Goal: Complete application form

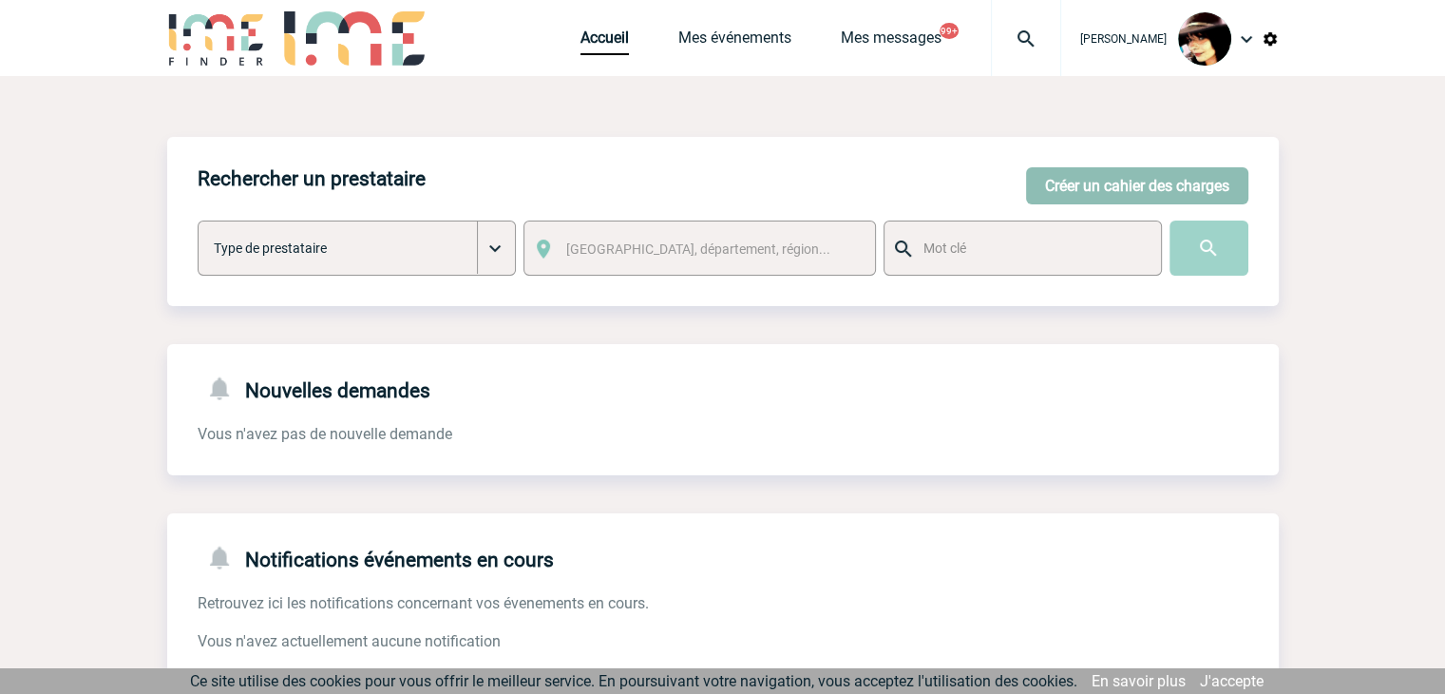
click at [1064, 180] on button "Créer un cahier des charges" at bounding box center [1137, 185] width 222 height 37
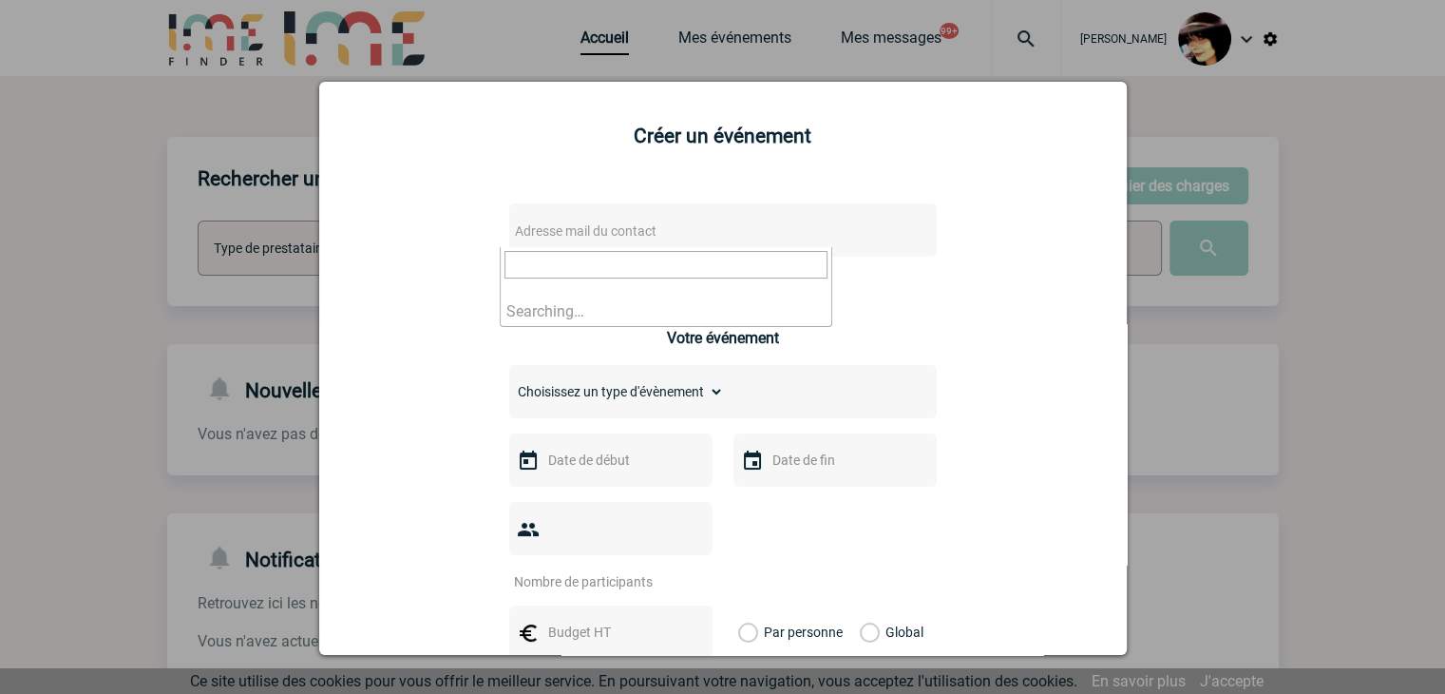
click at [539, 235] on span "Adresse mail du contact" at bounding box center [586, 230] width 142 height 15
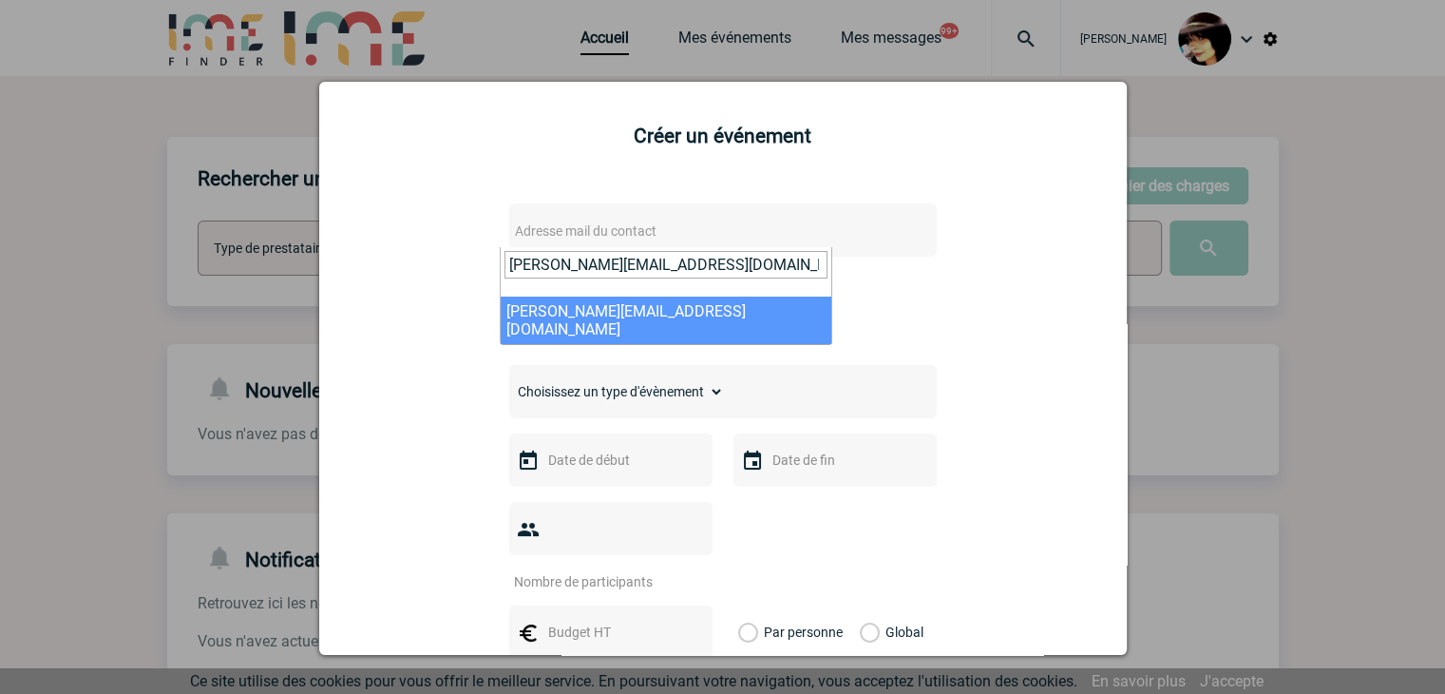
type input "[PERSON_NAME][EMAIL_ADDRESS][DOMAIN_NAME]"
select select "129276"
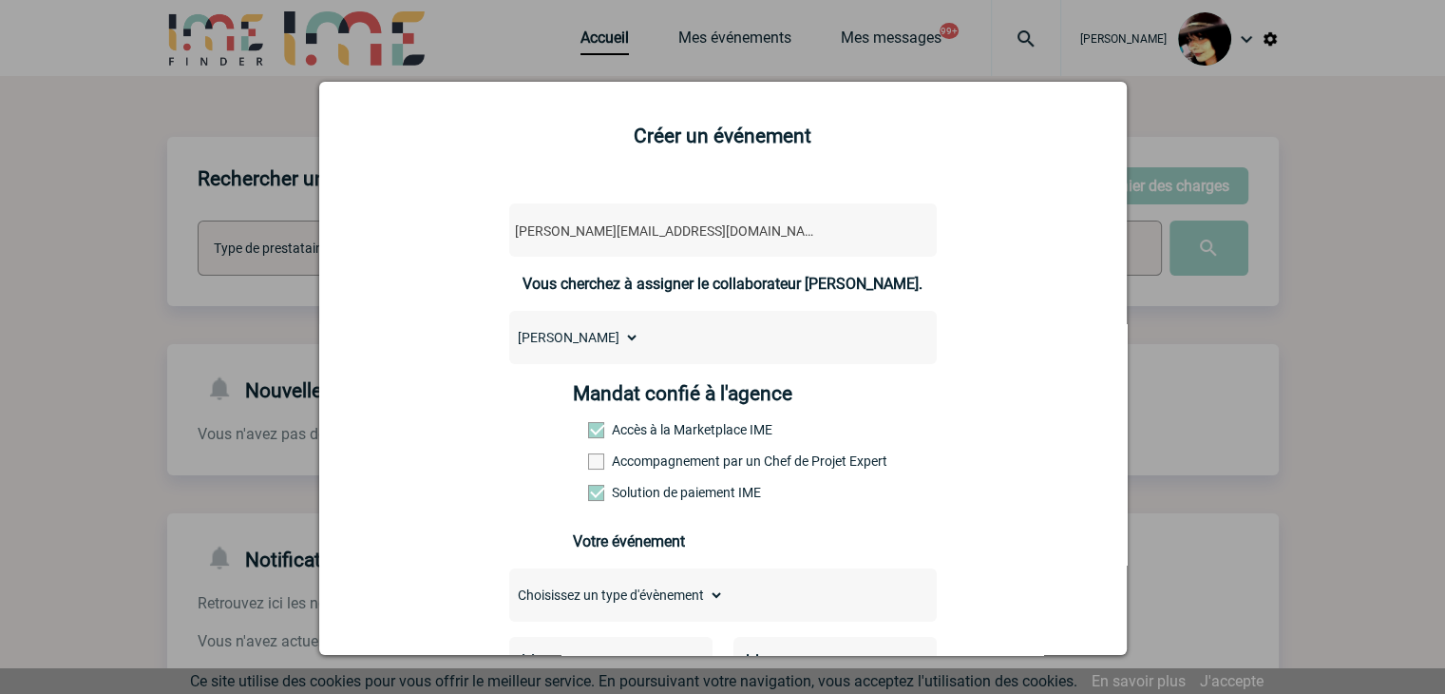
click at [595, 465] on span at bounding box center [596, 461] width 16 height 16
click at [0, 0] on input "Accompagnement par un Chef de Projet Expert" at bounding box center [0, 0] width 0 height 0
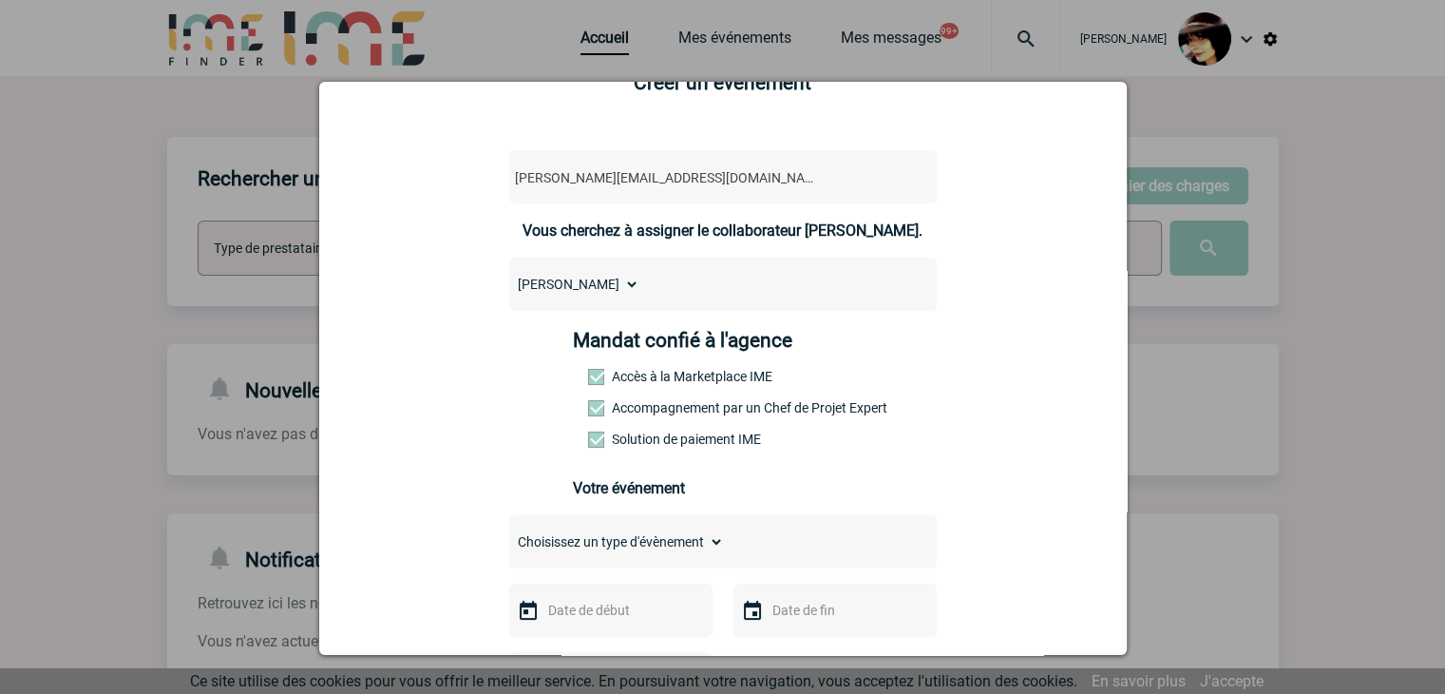
scroll to position [190, 0]
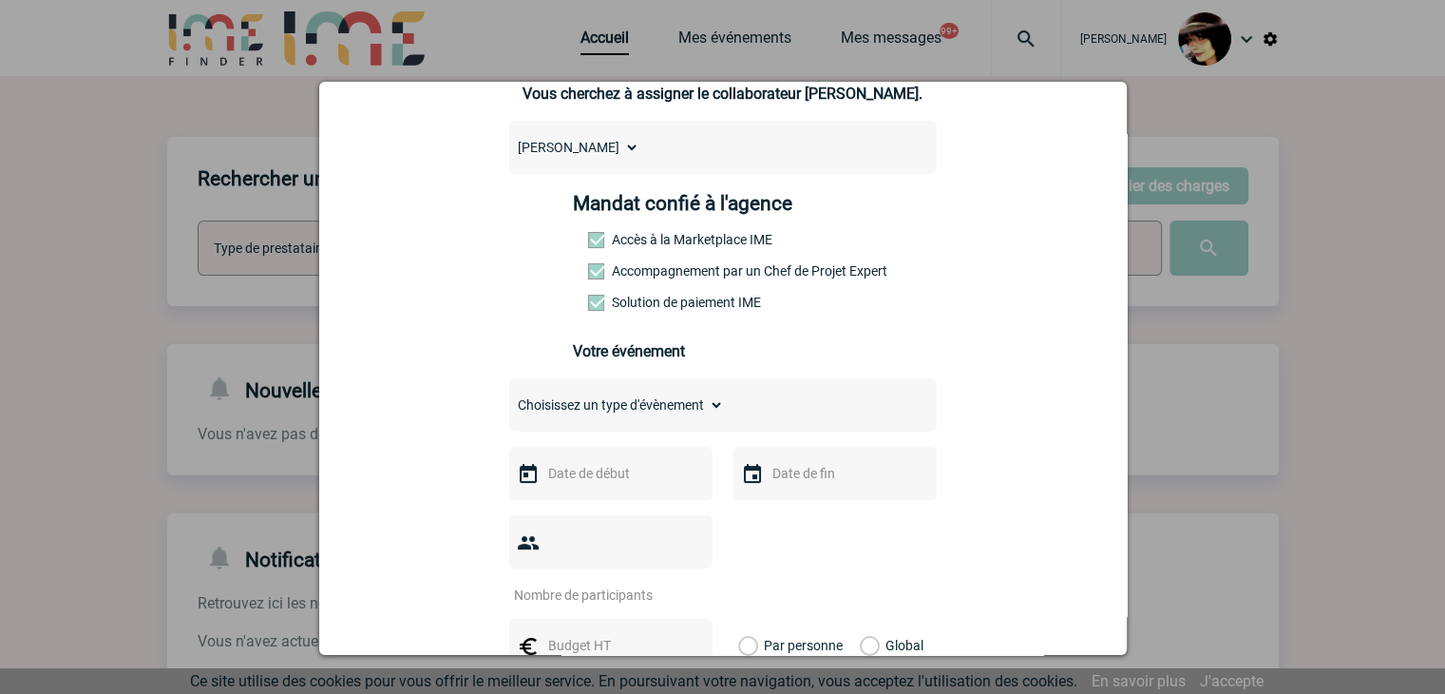
drag, startPoint x: 534, startPoint y: 408, endPoint x: 577, endPoint y: 420, distance: 44.5
click at [535, 408] on select "Choisissez un type d'évènement Séminaire avec nuitée Séminaire sans nuitée Repa…" at bounding box center [616, 405] width 215 height 27
select select "1"
click at [509, 397] on select "Choisissez un type d'évènement Séminaire avec nuitée Séminaire sans nuitée Repa…" at bounding box center [616, 405] width 215 height 27
click at [599, 484] on input "text" at bounding box center [609, 473] width 131 height 25
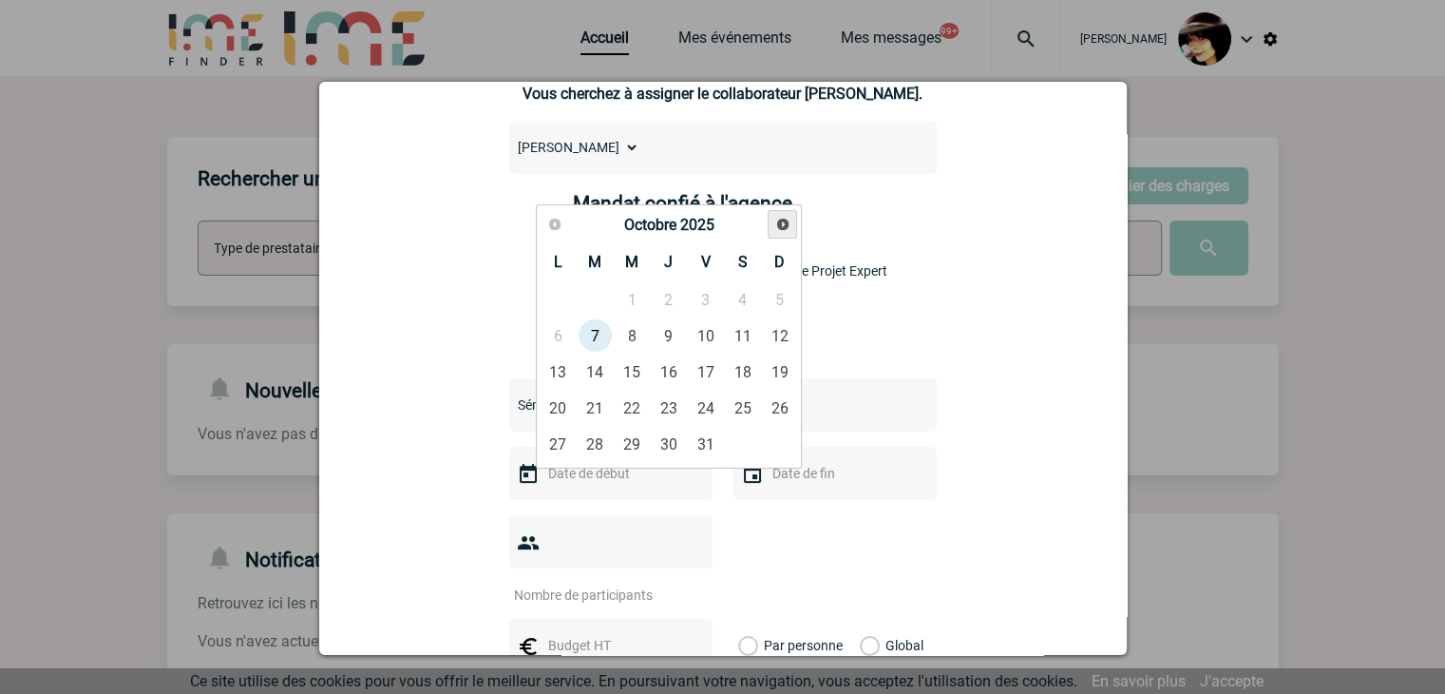
click at [775, 221] on span "Suivant" at bounding box center [782, 224] width 15 height 15
click at [601, 372] on link "13" at bounding box center [595, 371] width 35 height 34
type input "13-01-2026"
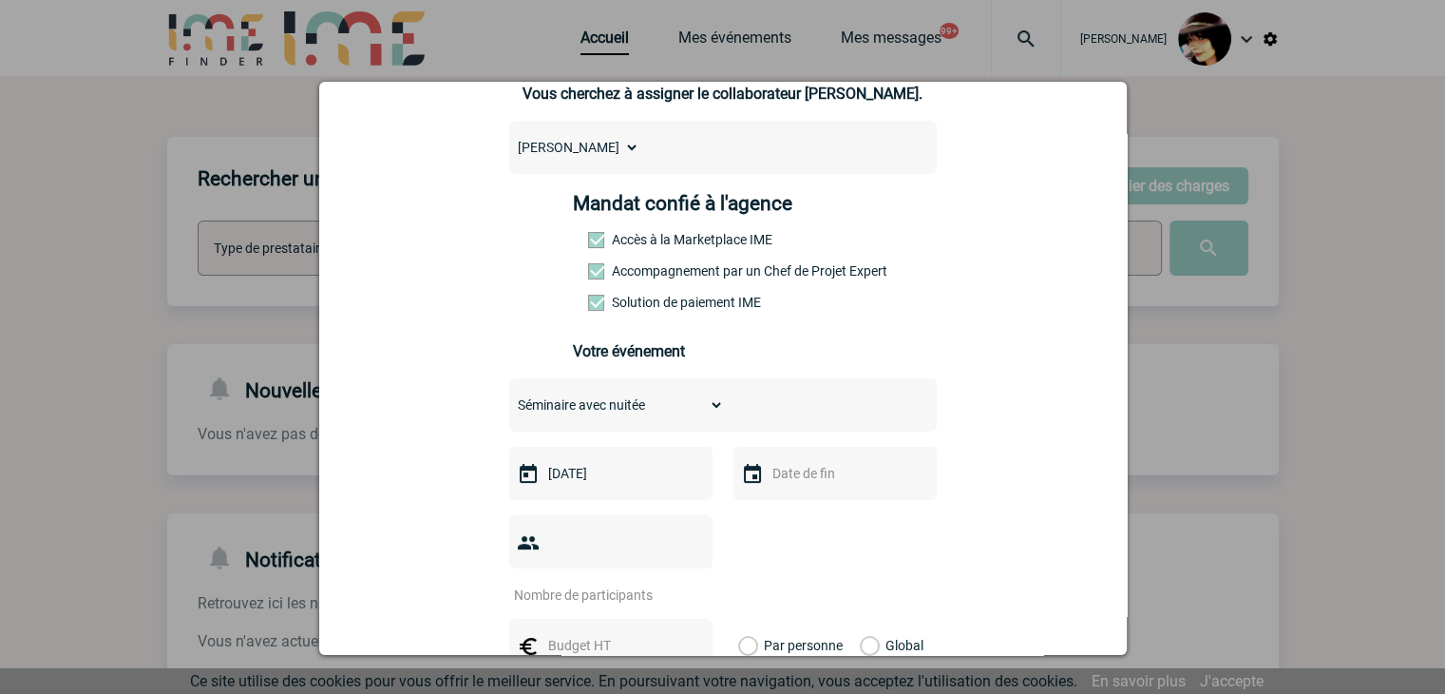
click at [802, 480] on input "text" at bounding box center [833, 473] width 131 height 25
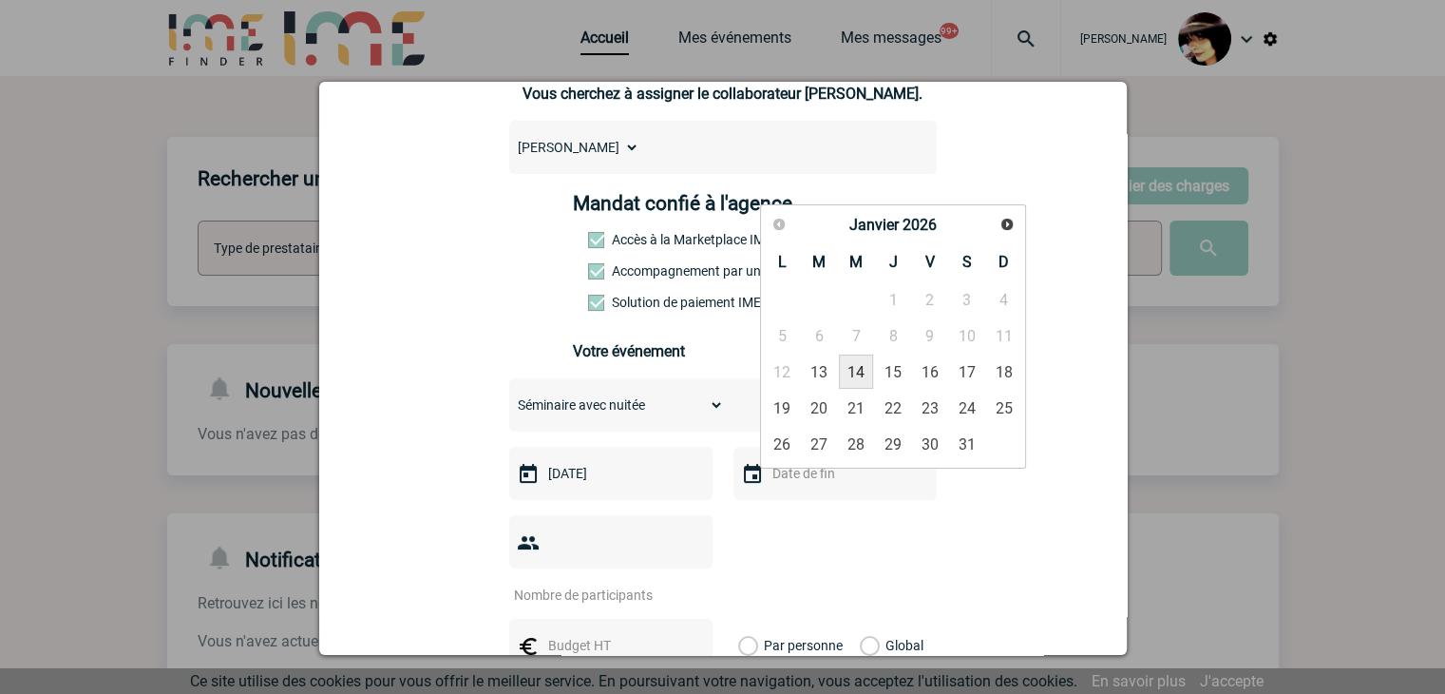
click at [855, 369] on link "14" at bounding box center [856, 371] width 35 height 34
type input "14-01-2026"
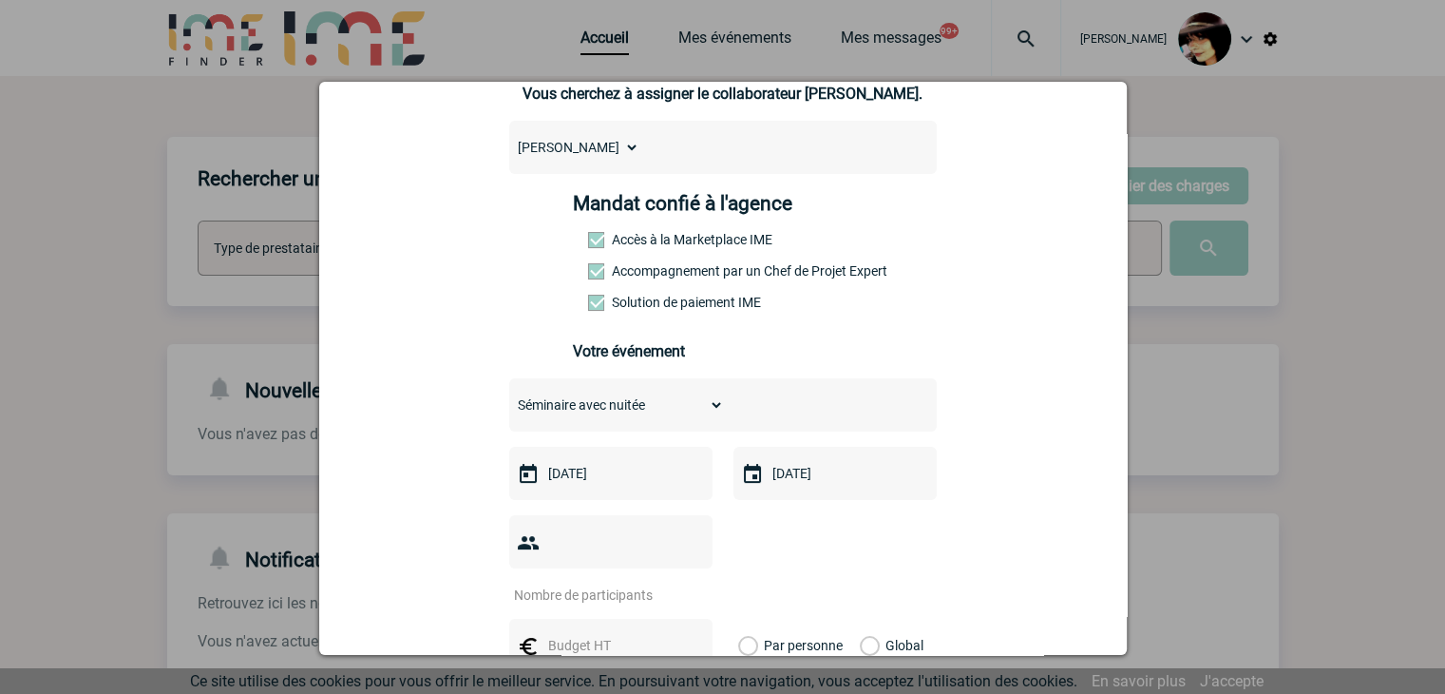
click at [561, 583] on input "number" at bounding box center [598, 595] width 179 height 25
type input "75"
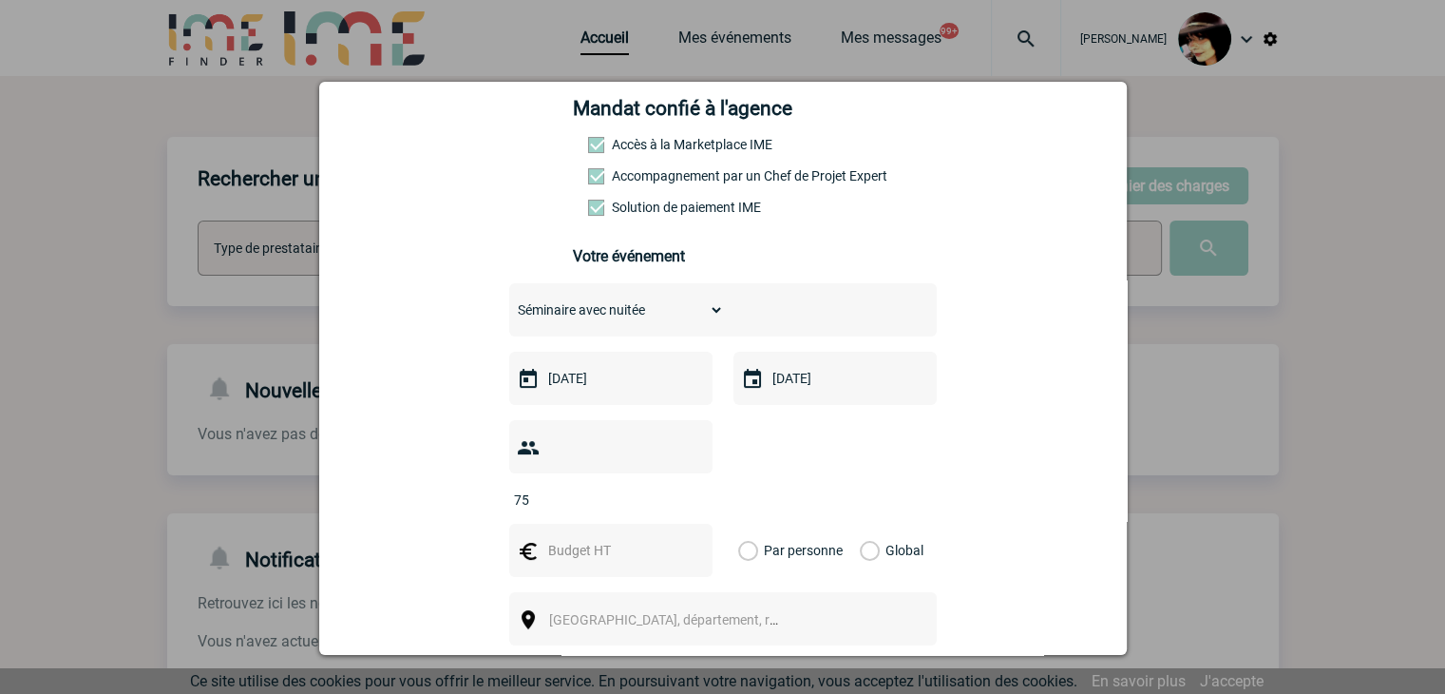
click at [583, 538] on input "text" at bounding box center [609, 550] width 131 height 25
type input "11250"
click at [860, 525] on label "Global" at bounding box center [866, 550] width 12 height 53
click at [0, 0] on input "Global" at bounding box center [0, 0] width 0 height 0
click at [748, 606] on span "Ville, département, région..." at bounding box center [672, 619] width 261 height 27
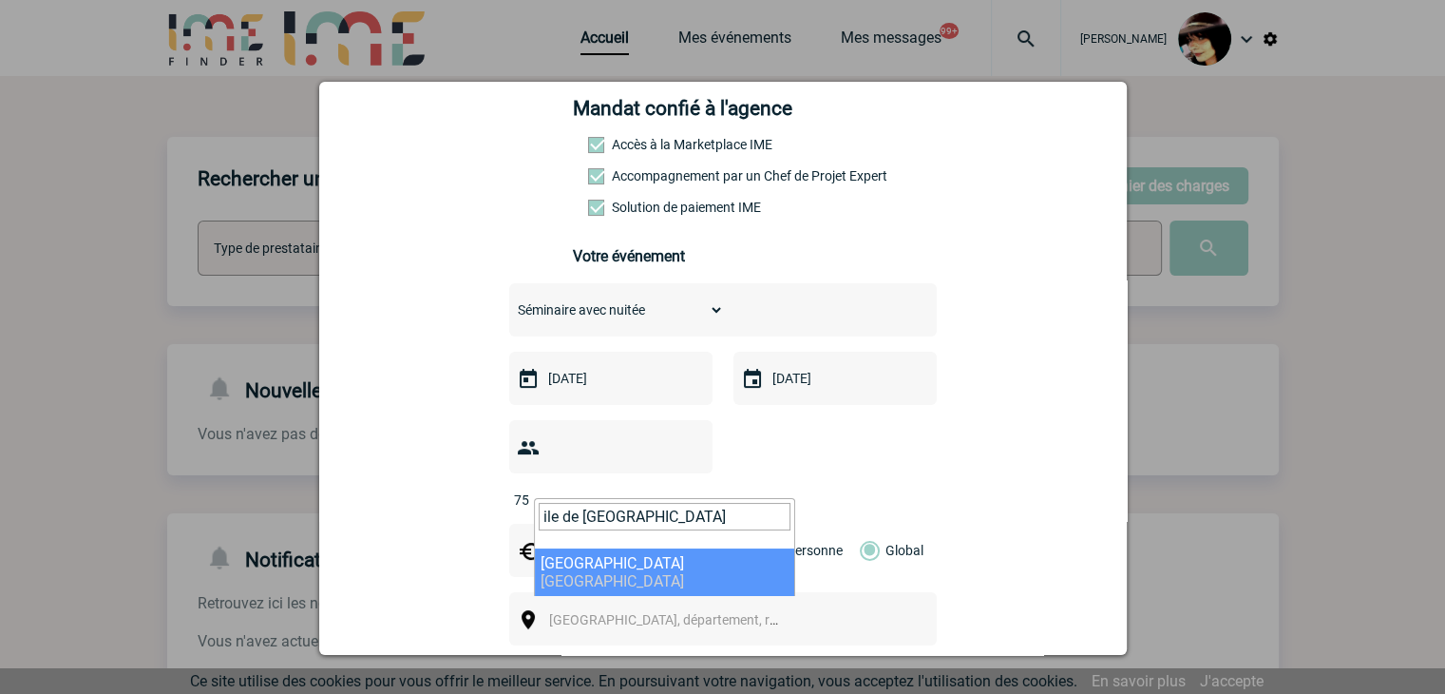
type input "ile de france"
select select "2"
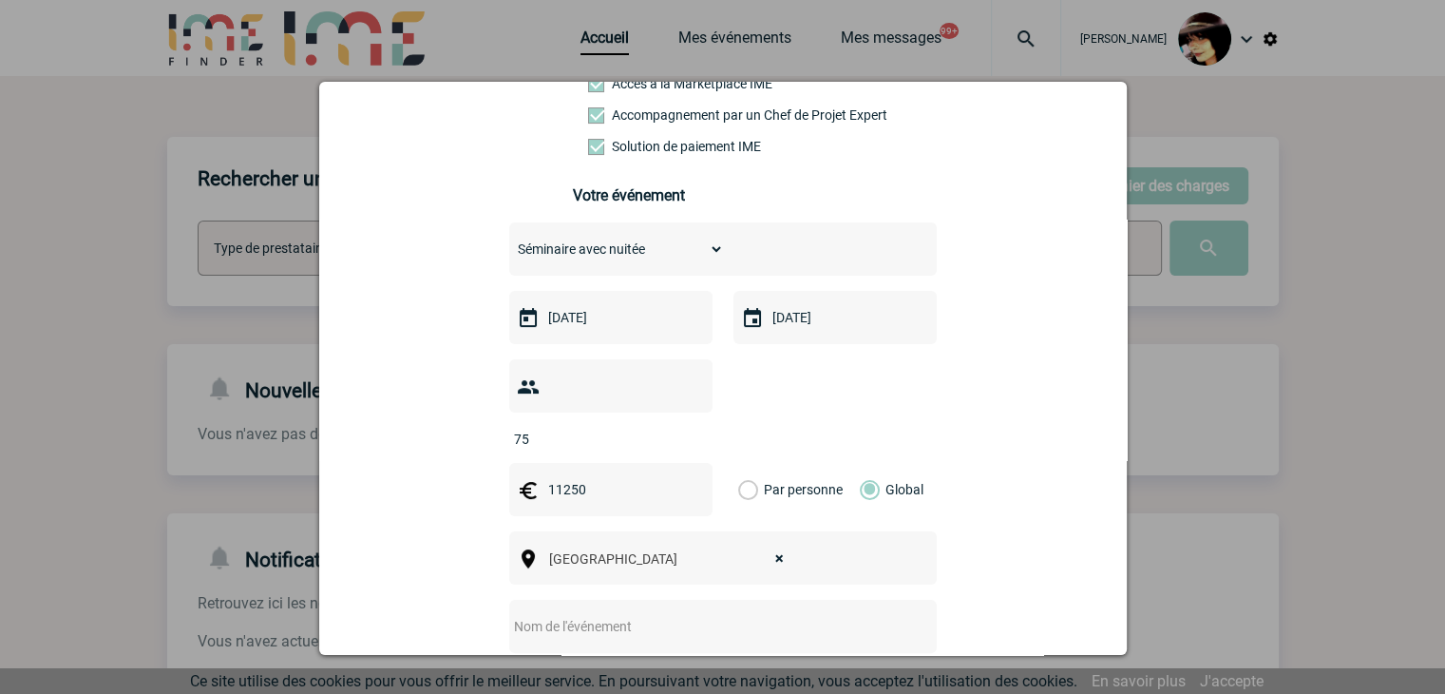
scroll to position [380, 0]
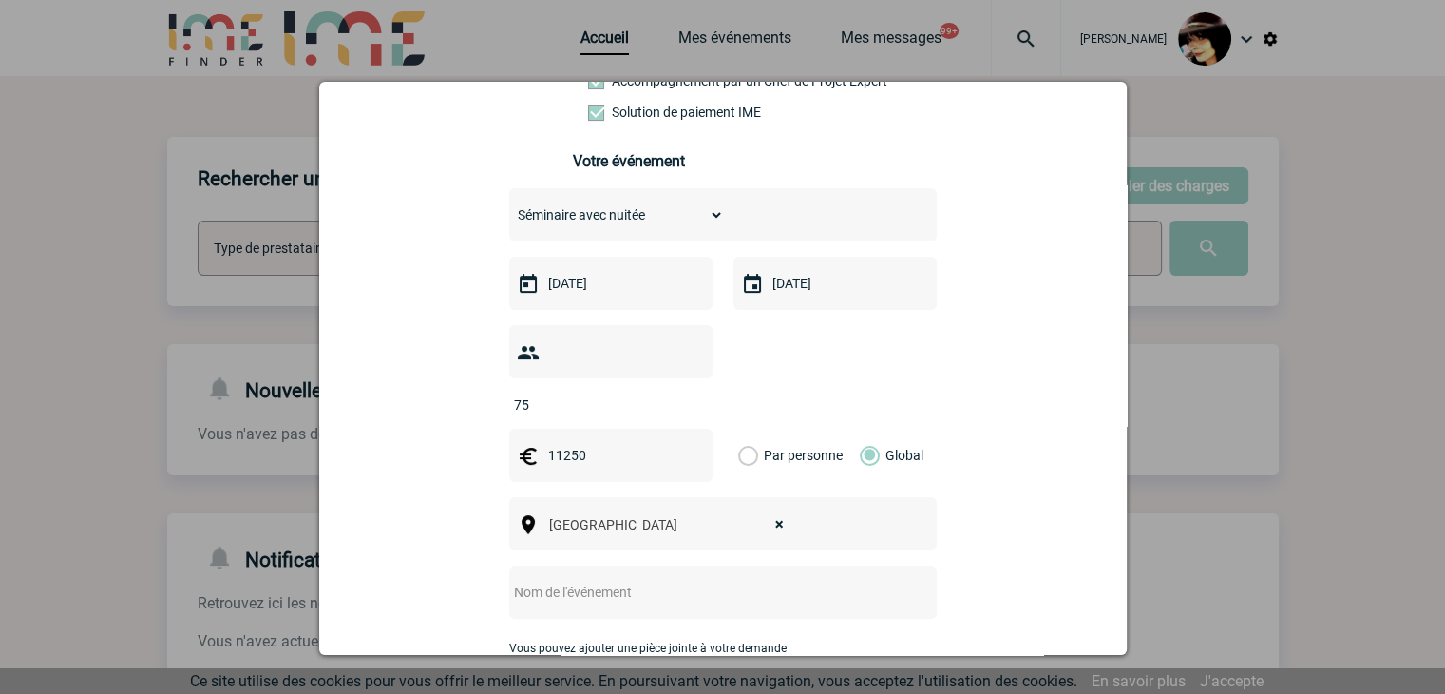
click at [686, 580] on input "text" at bounding box center [697, 592] width 377 height 25
paste input "Aéma Groupe - Demande devis hôtel Janvier 2026"
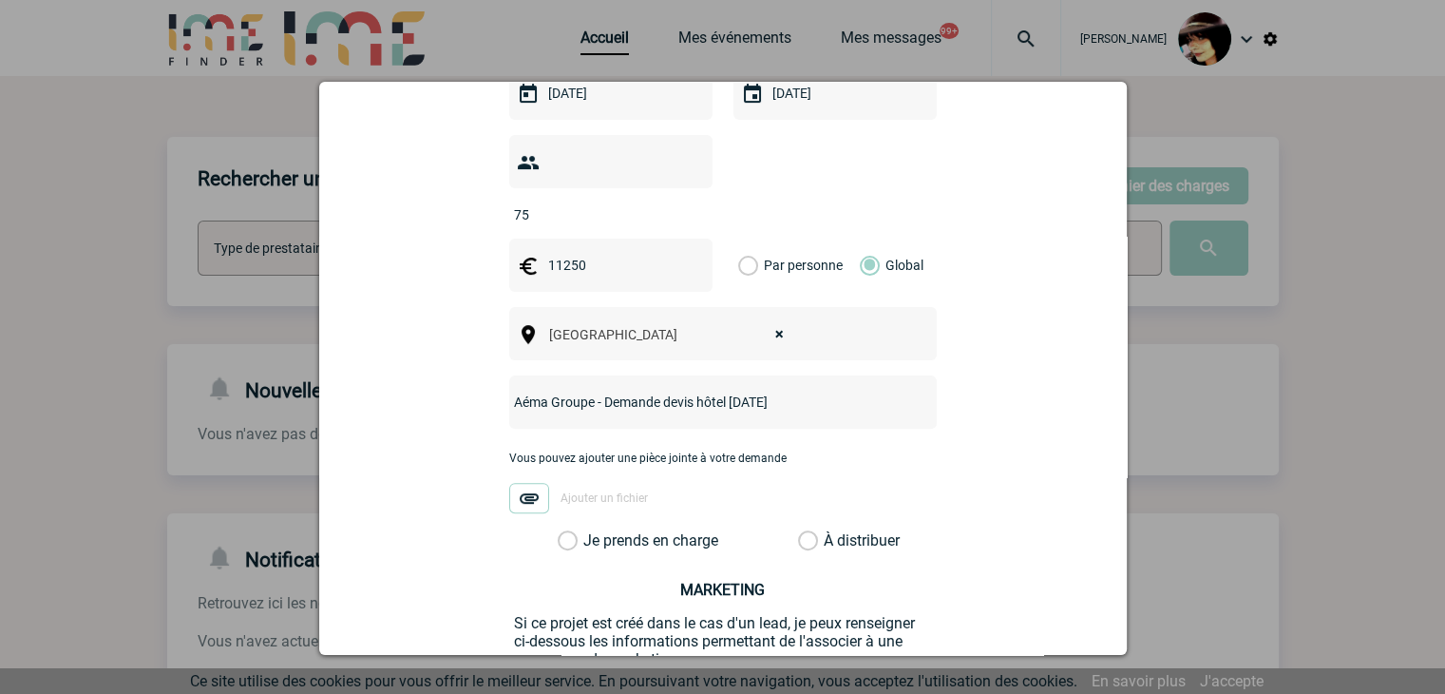
type input "Aéma Groupe - Demande devis hôtel Janvier 2026"
click at [802, 531] on label "À distribuer" at bounding box center [808, 540] width 20 height 19
click at [0, 0] on input "À distribuer" at bounding box center [0, 0] width 0 height 0
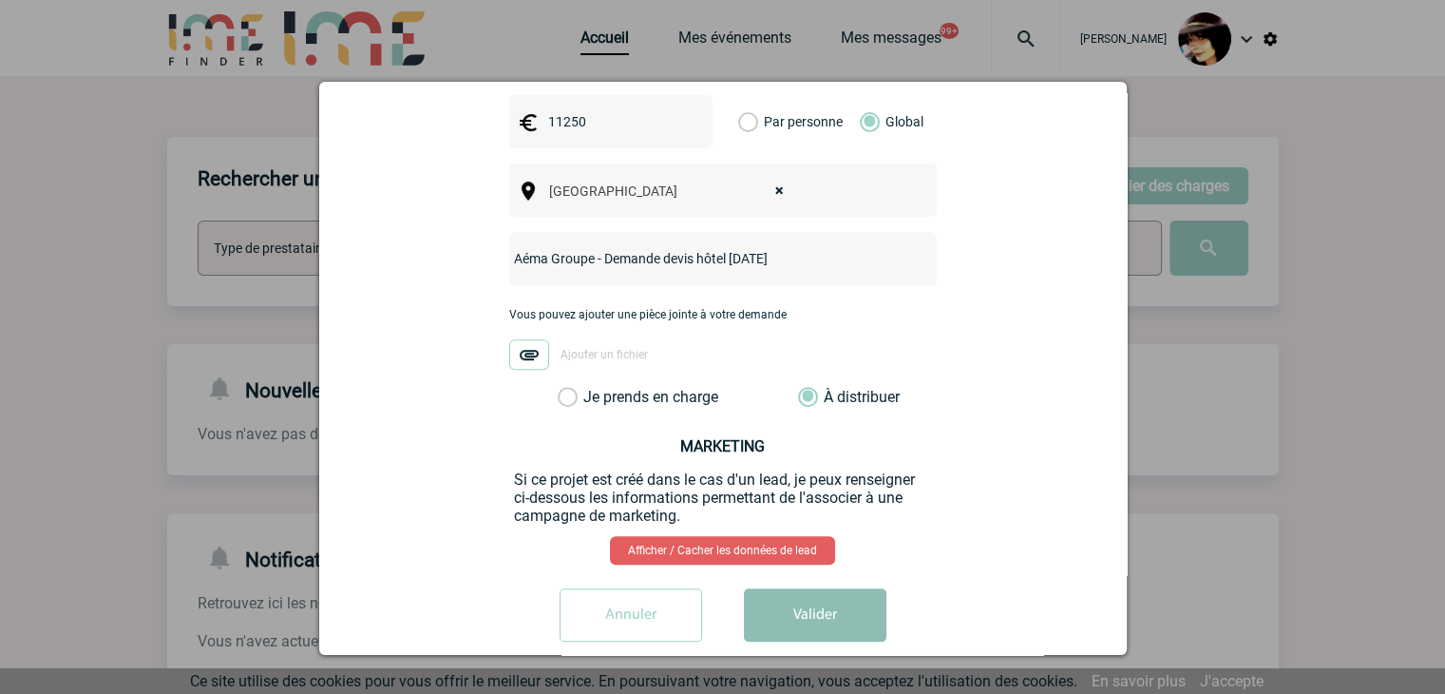
scroll to position [715, 0]
click at [814, 599] on button "Valider" at bounding box center [815, 613] width 143 height 53
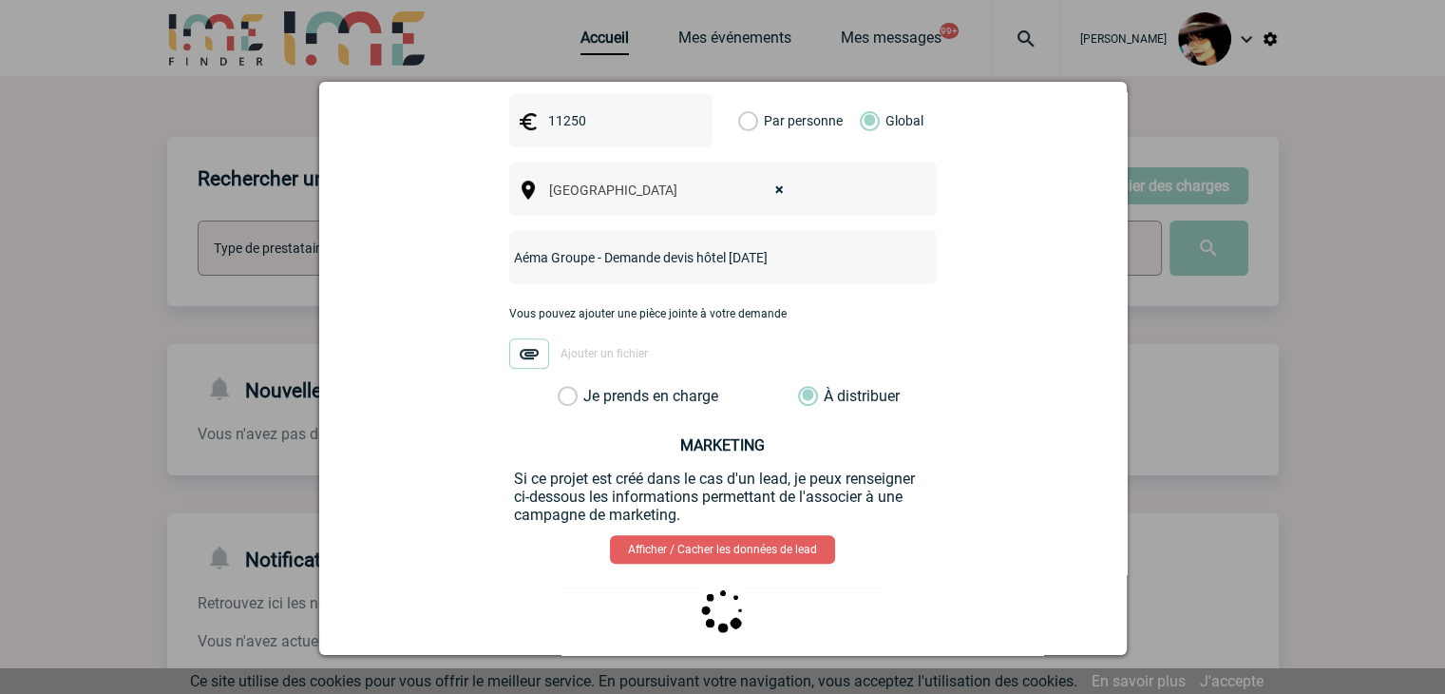
scroll to position [0, 0]
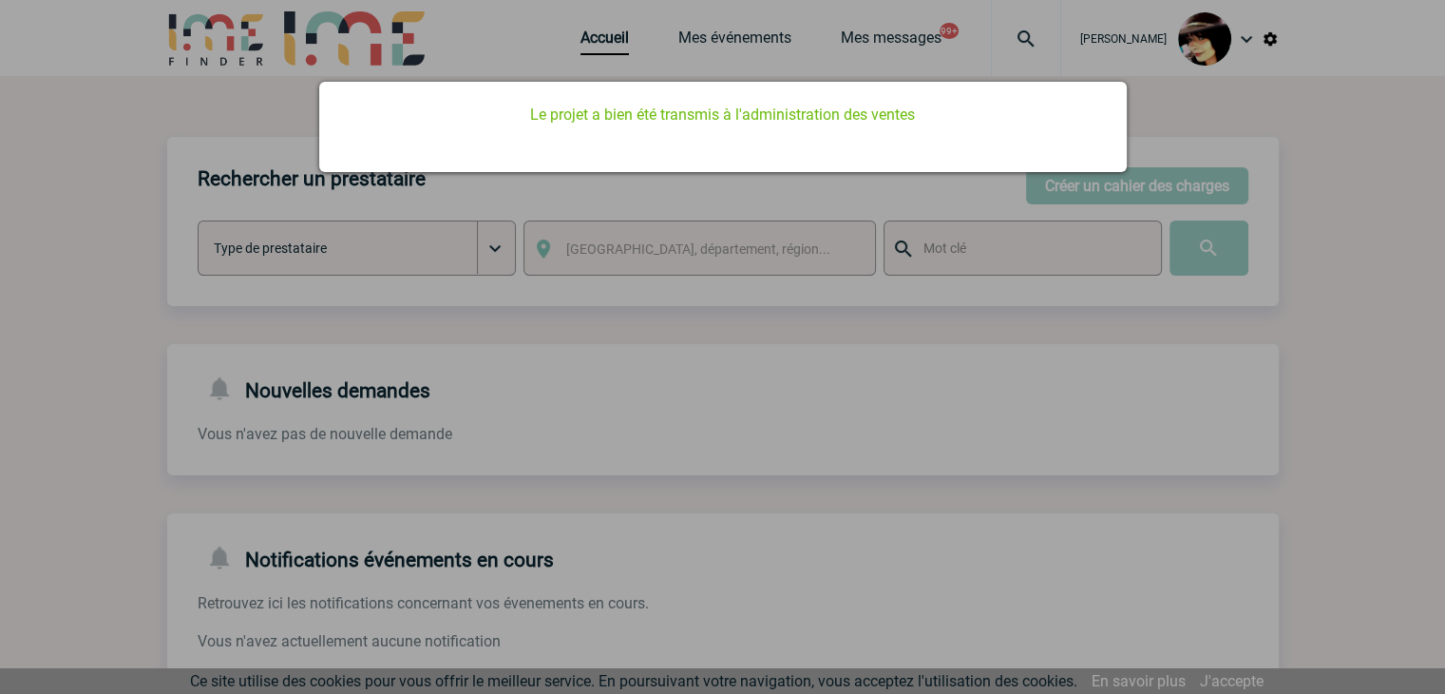
drag, startPoint x: 1163, startPoint y: 435, endPoint x: 750, endPoint y: 147, distance: 503.8
click at [1163, 435] on div at bounding box center [722, 347] width 1445 height 694
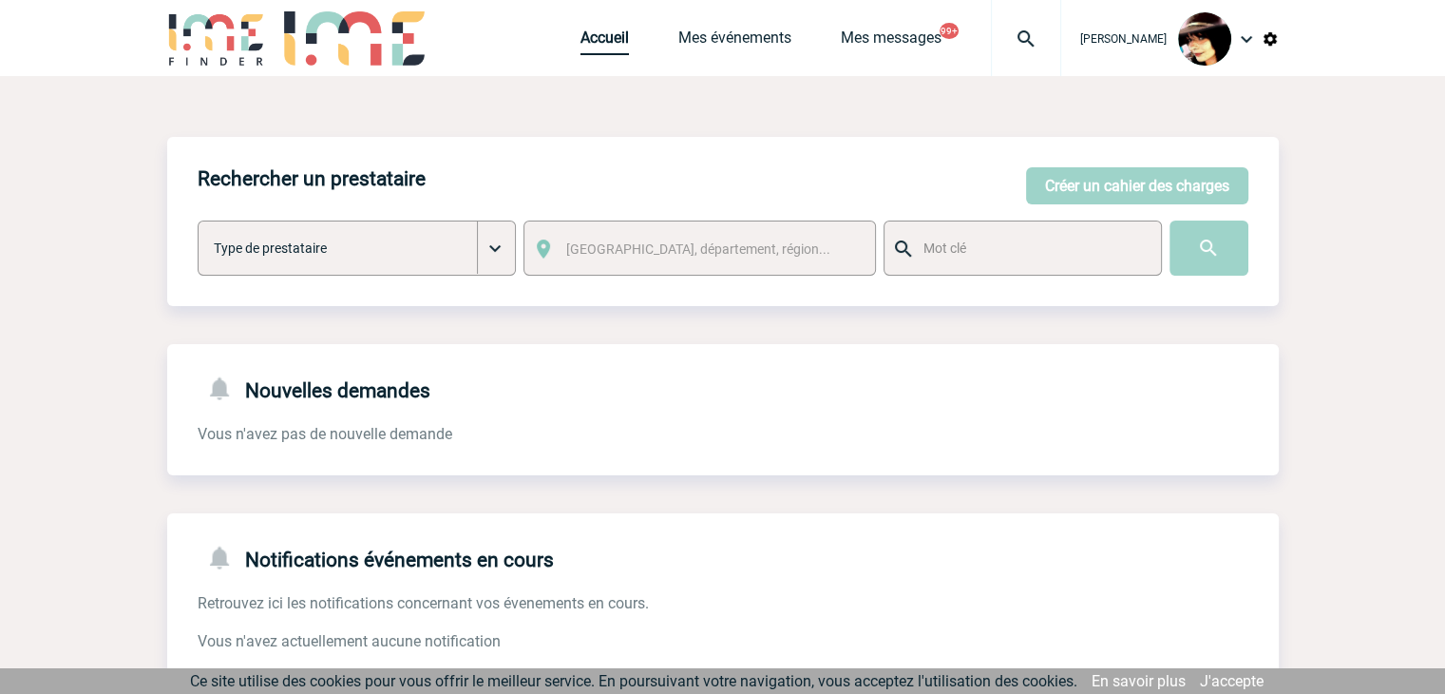
click at [594, 35] on link "Accueil" at bounding box center [605, 42] width 48 height 27
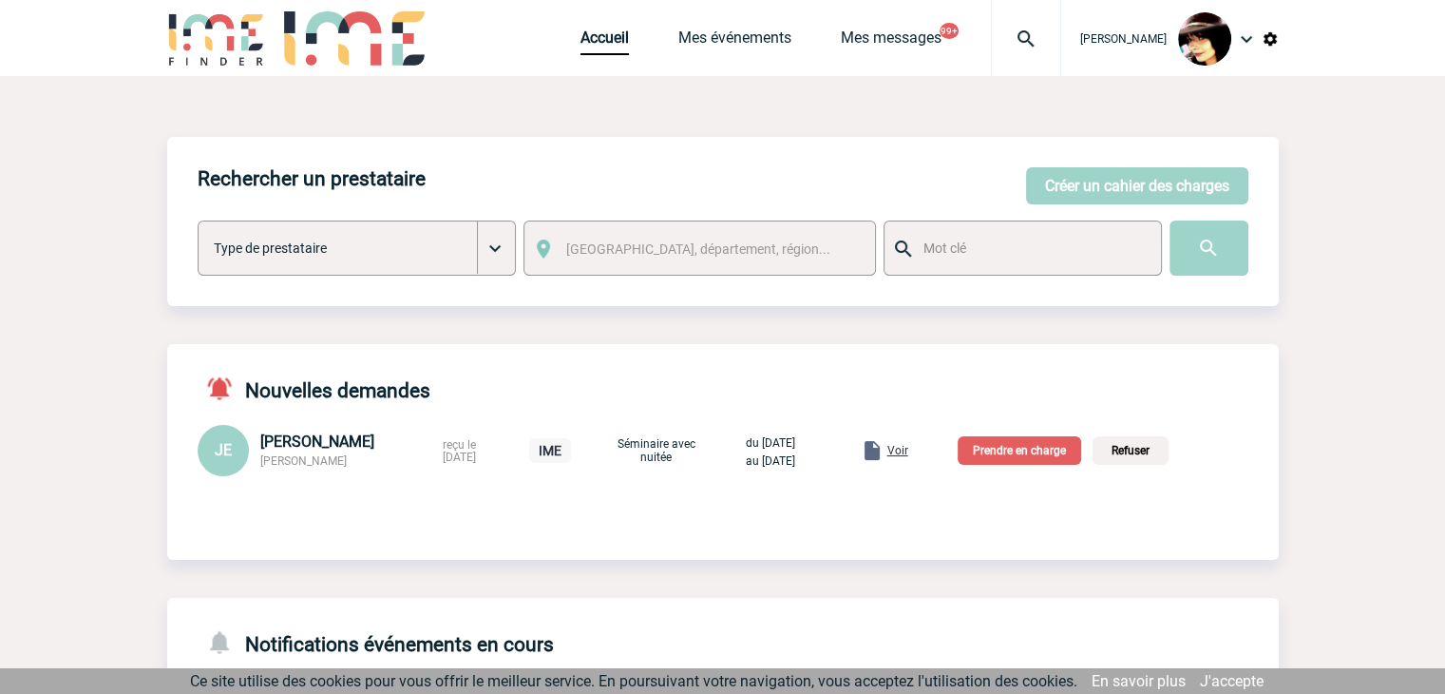
click at [909, 456] on span "Voir" at bounding box center [898, 450] width 21 height 13
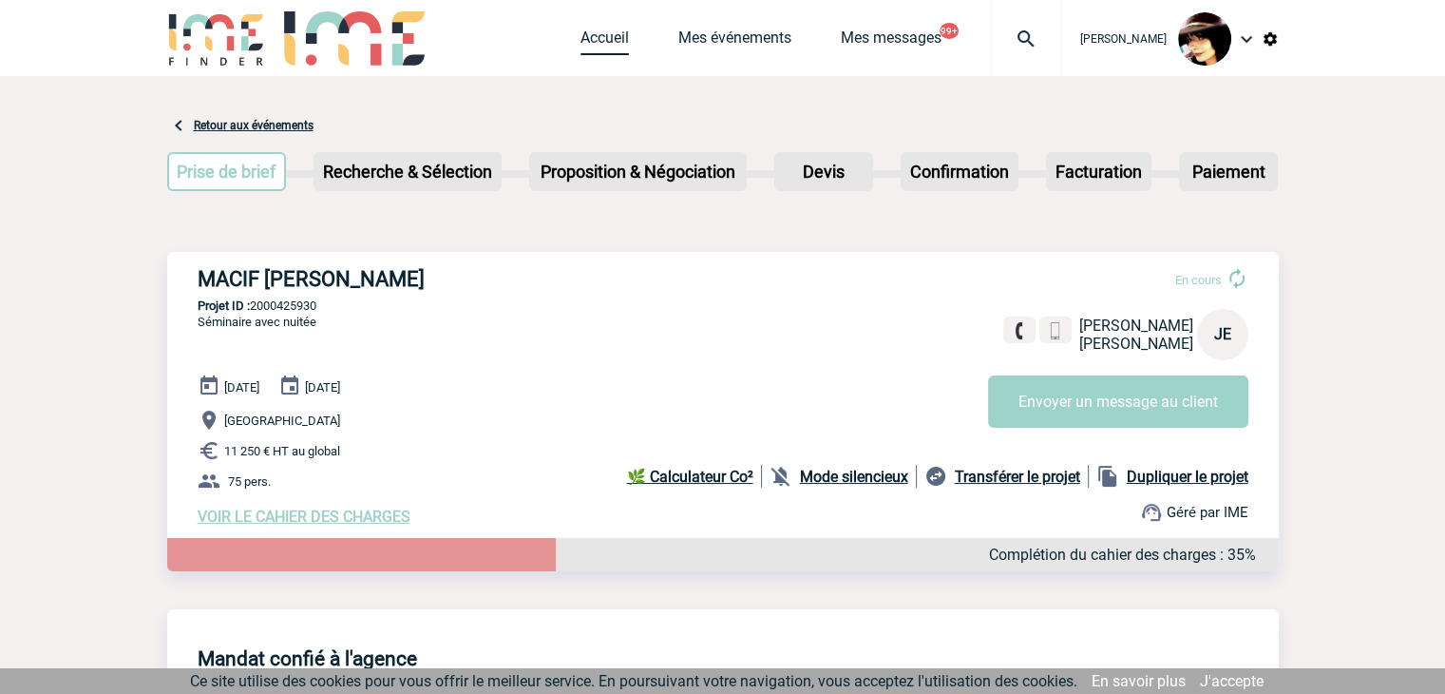
click at [581, 38] on link "Accueil" at bounding box center [605, 42] width 48 height 27
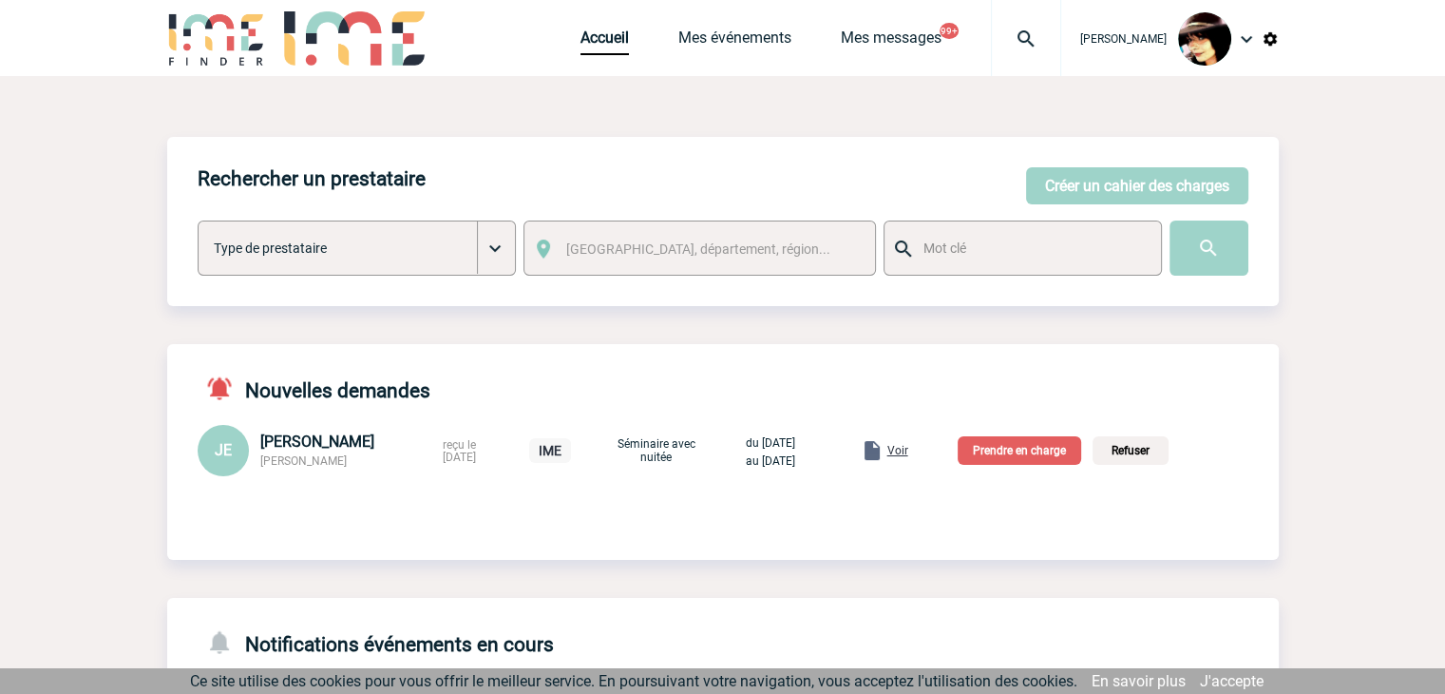
click at [909, 445] on div "Voir" at bounding box center [885, 450] width 48 height 23
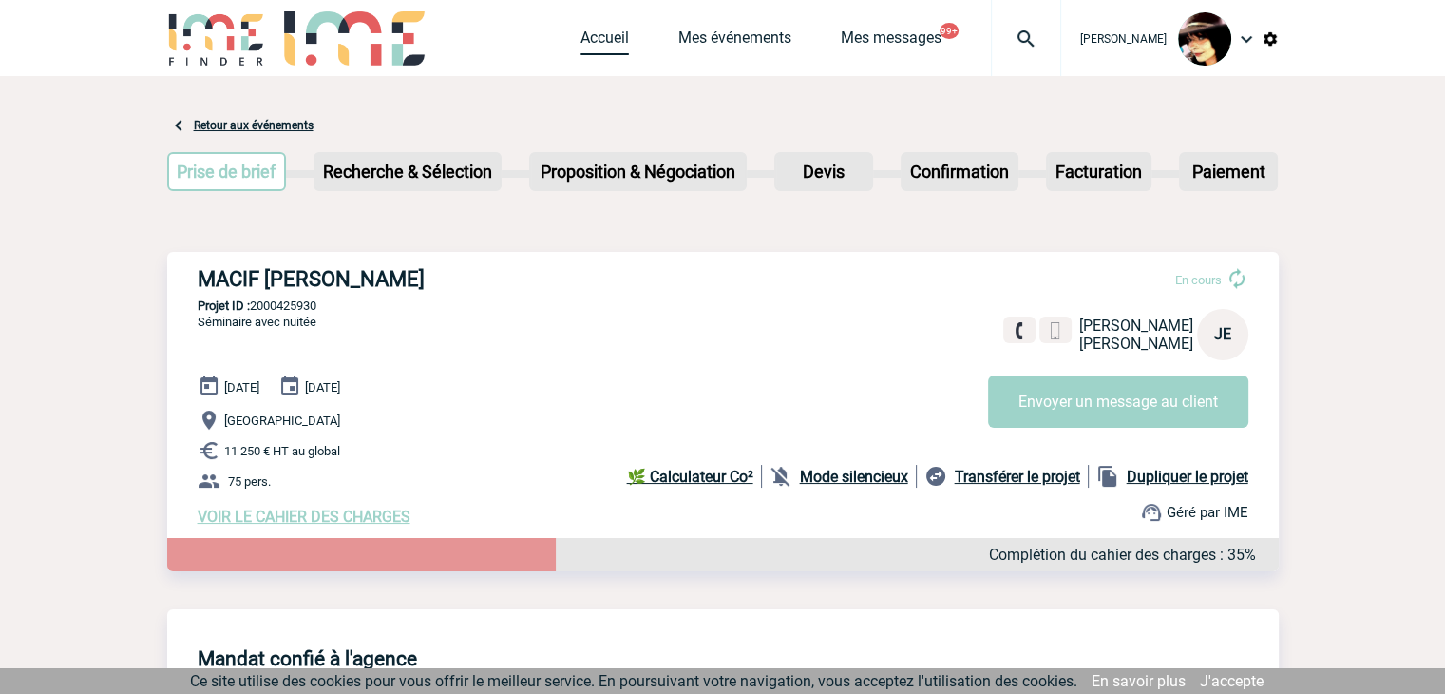
click at [594, 31] on link "Accueil" at bounding box center [605, 42] width 48 height 27
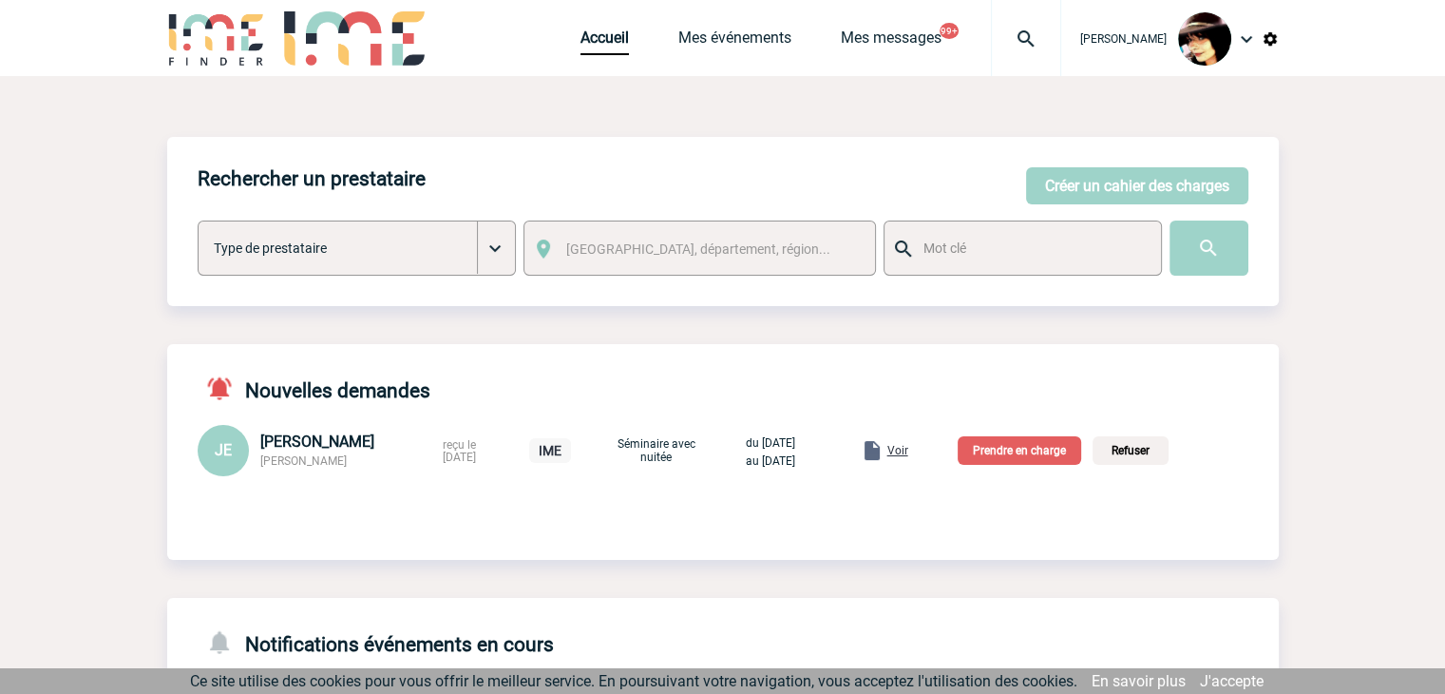
click at [1026, 456] on p "Prendre en charge" at bounding box center [1020, 450] width 124 height 29
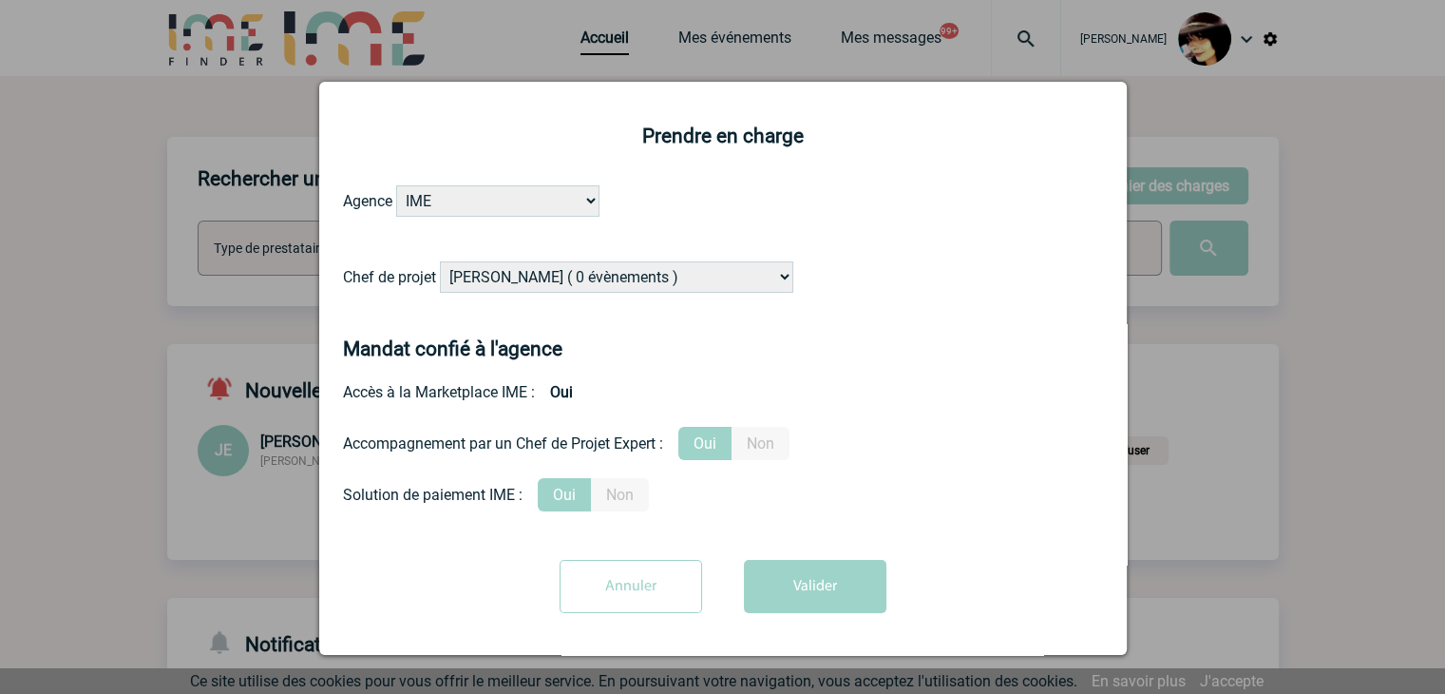
click at [668, 283] on select "Alizée VERLAGUET ( 0 évènements ) Anne-Françoise BONHOMME ( 201 évènements ) An…" at bounding box center [617, 276] width 354 height 31
select select "131234"
click at [661, 283] on select "Alizée VERLAGUET ( 0 évènements ) Anne-Françoise BONHOMME ( 201 évènements ) An…" at bounding box center [617, 276] width 354 height 31
click at [800, 600] on button "Valider" at bounding box center [815, 586] width 143 height 53
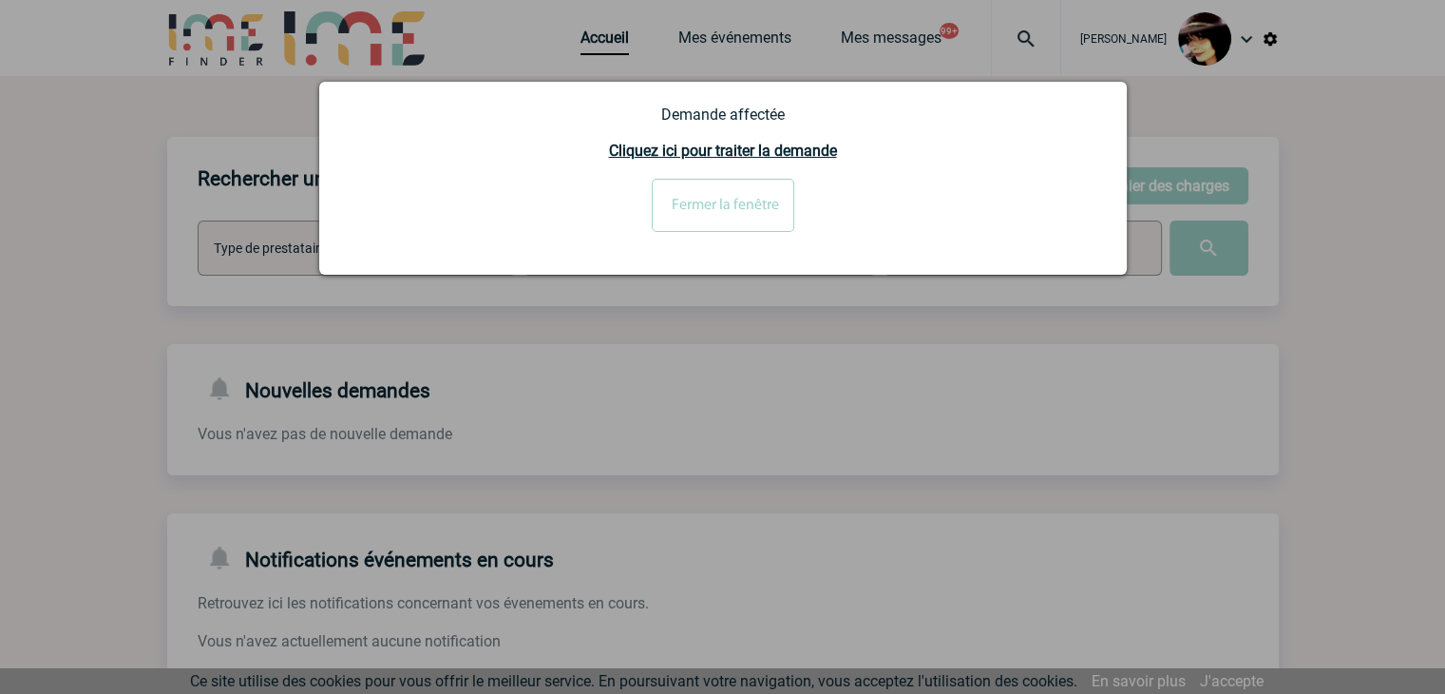
drag, startPoint x: 1184, startPoint y: 189, endPoint x: 1164, endPoint y: 186, distance: 20.2
click at [1164, 186] on div at bounding box center [722, 347] width 1445 height 694
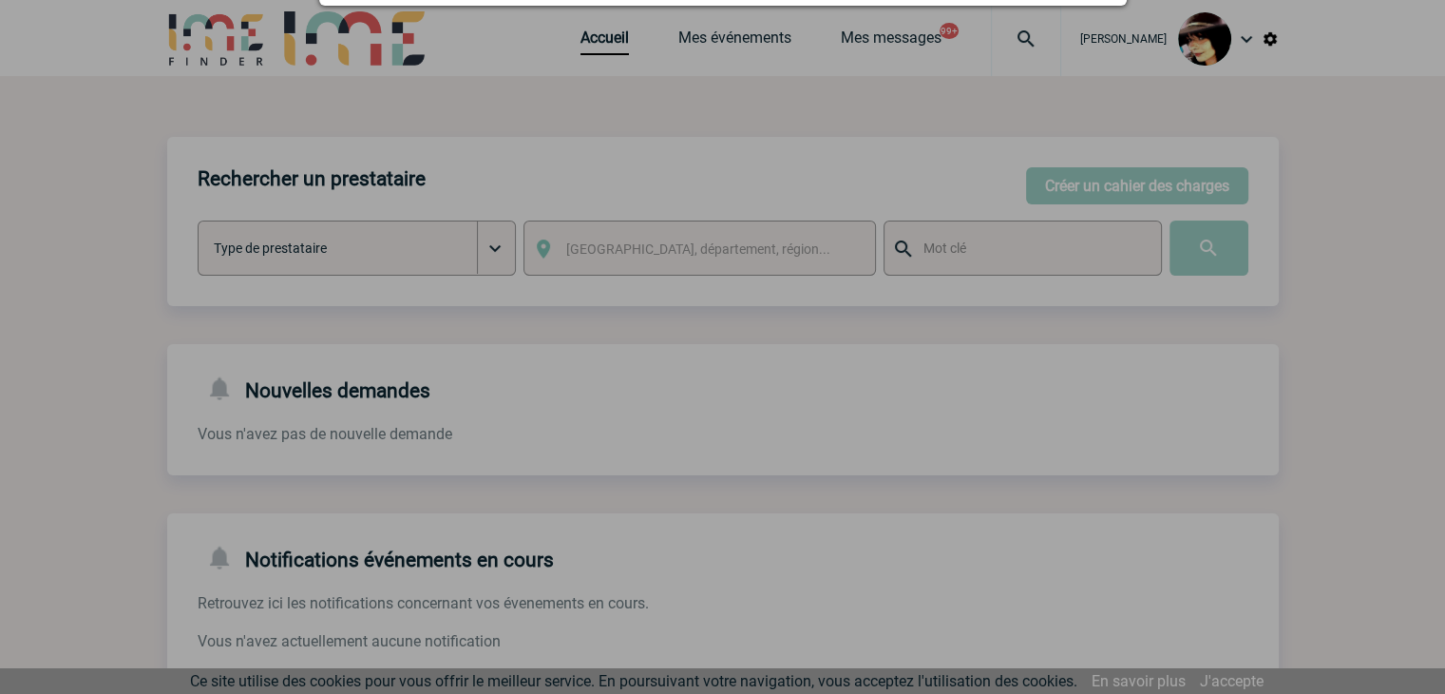
click at [1164, 185] on div at bounding box center [722, 347] width 1445 height 694
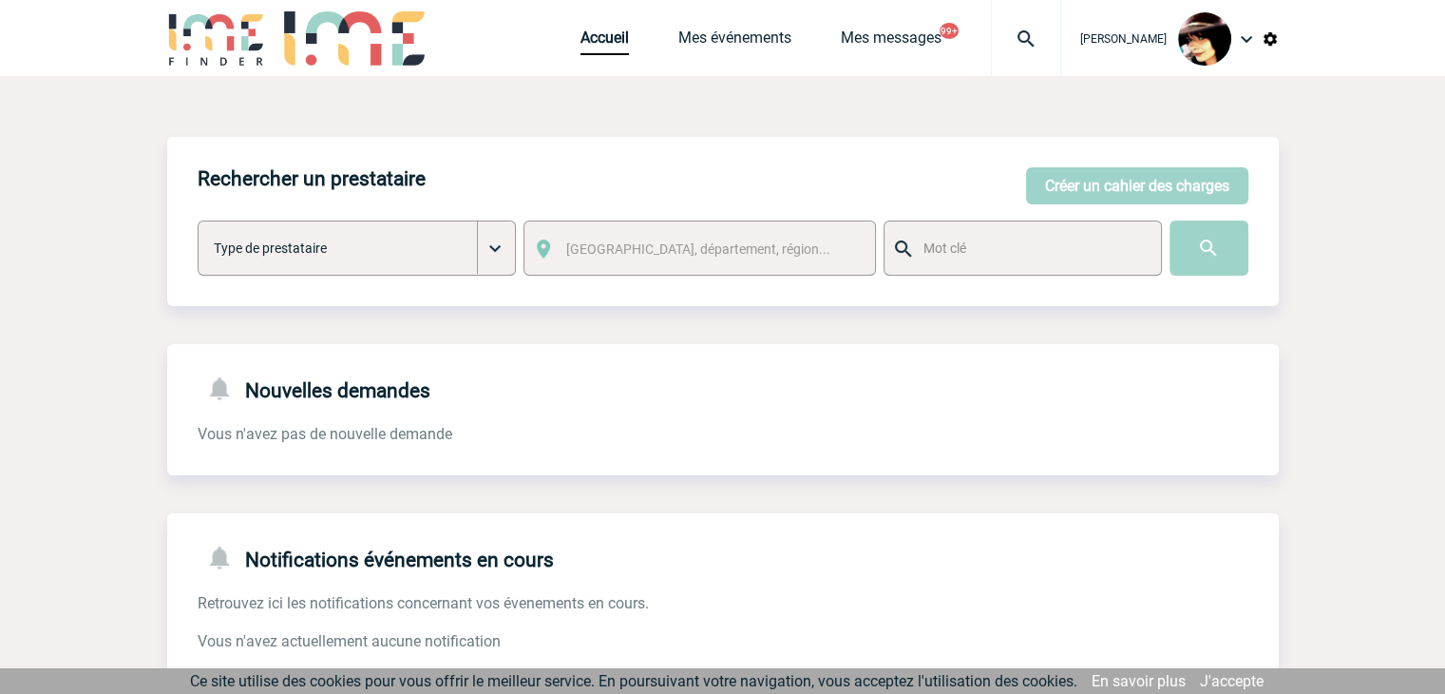
click at [1159, 184] on button "Créer un cahier des charges" at bounding box center [1137, 185] width 222 height 37
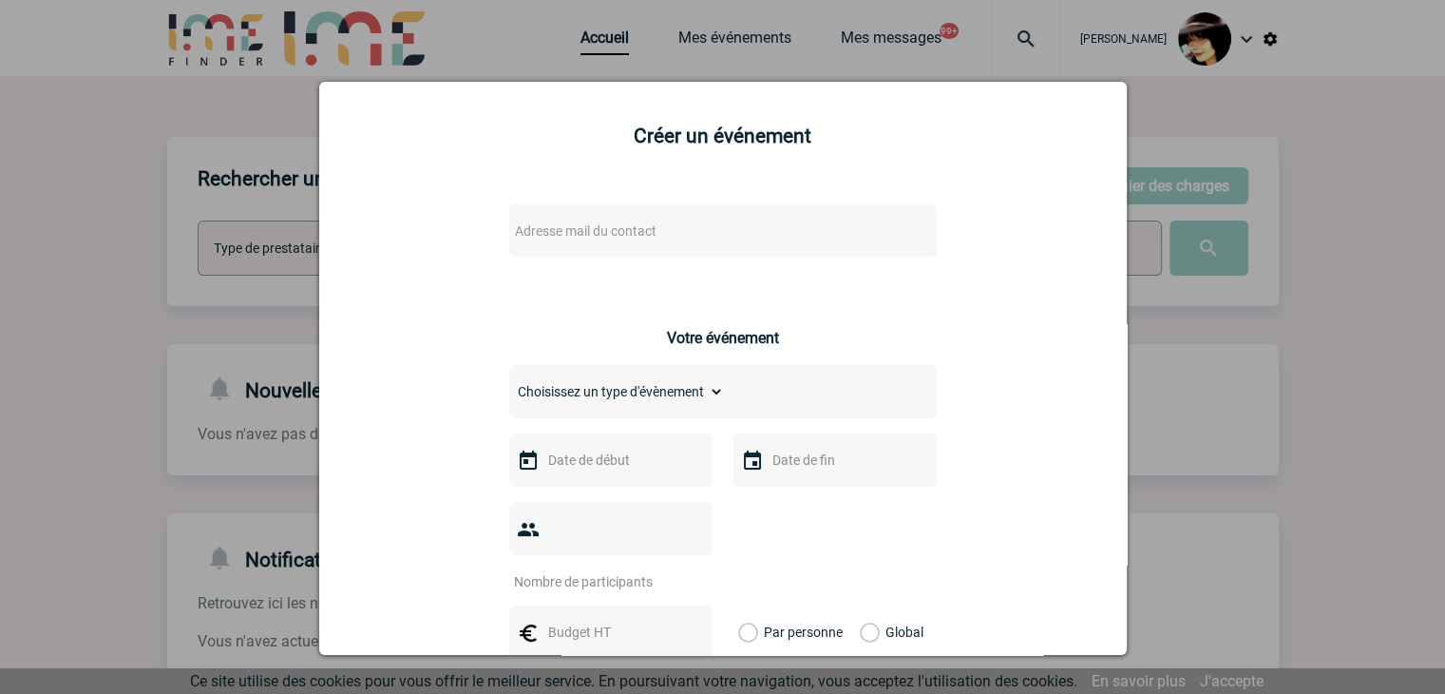
click at [731, 221] on span "Adresse mail du contact" at bounding box center [673, 231] width 333 height 27
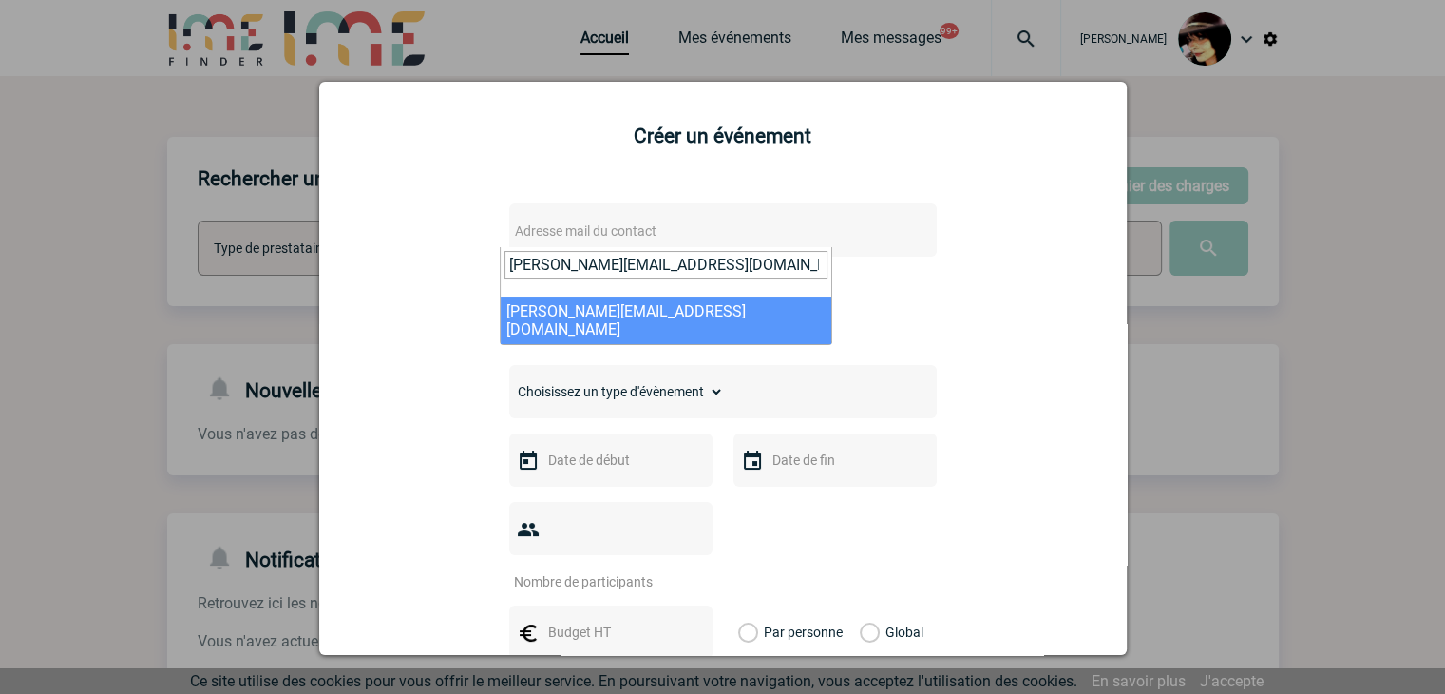
type input "beatrice.petitjean@mobilize-fs.com"
select select "125624"
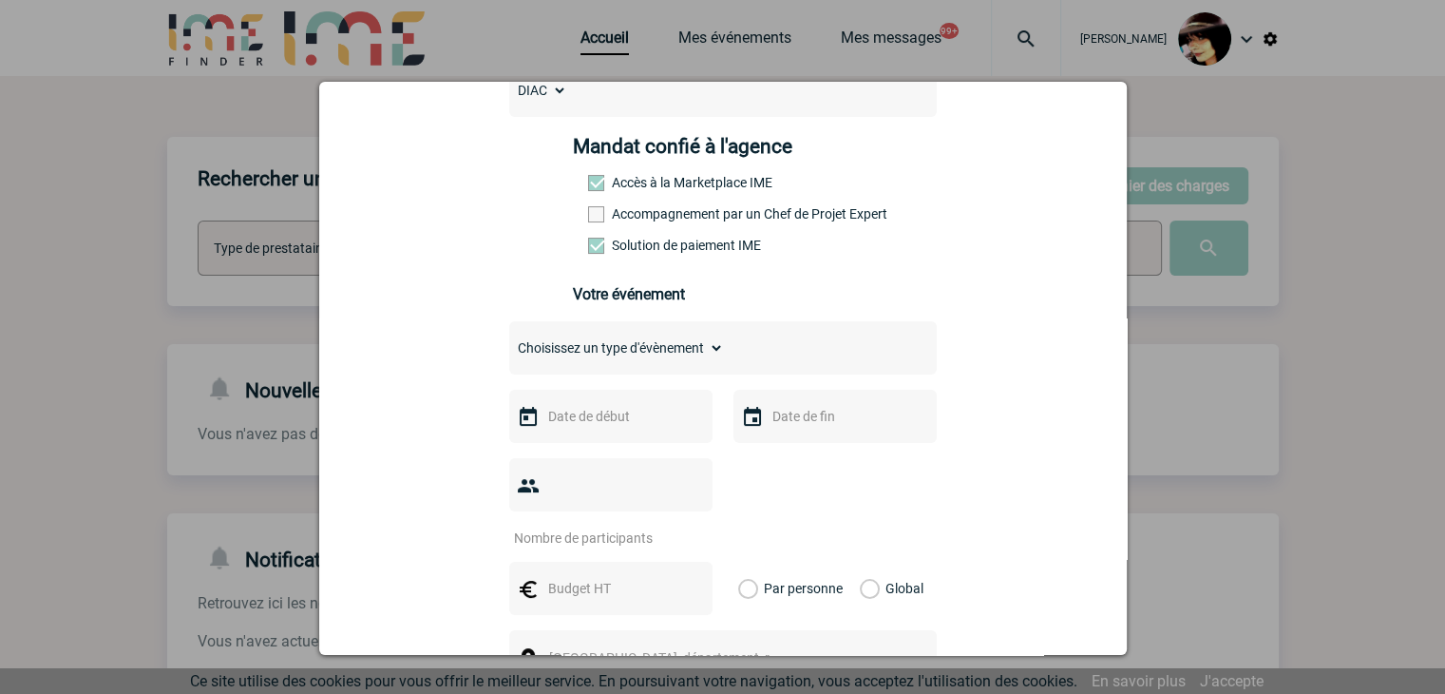
scroll to position [285, 0]
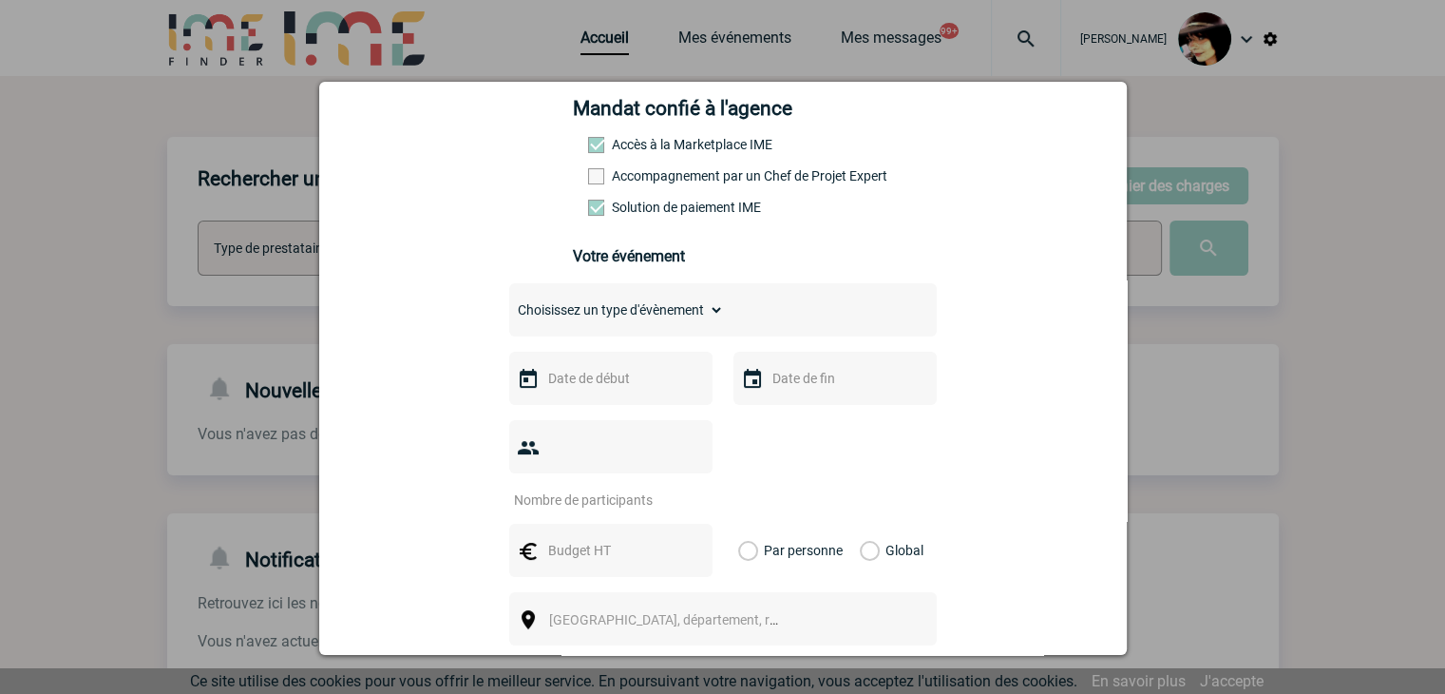
click at [582, 305] on select "Choisissez un type d'évènement Séminaire avec nuitée Séminaire sans nuitée Repa…" at bounding box center [616, 310] width 215 height 27
select select "2"
click at [509, 302] on select "Choisissez un type d'évènement Séminaire avec nuitée Séminaire sans nuitée Repa…" at bounding box center [616, 310] width 215 height 27
click at [603, 384] on input "text" at bounding box center [609, 378] width 131 height 25
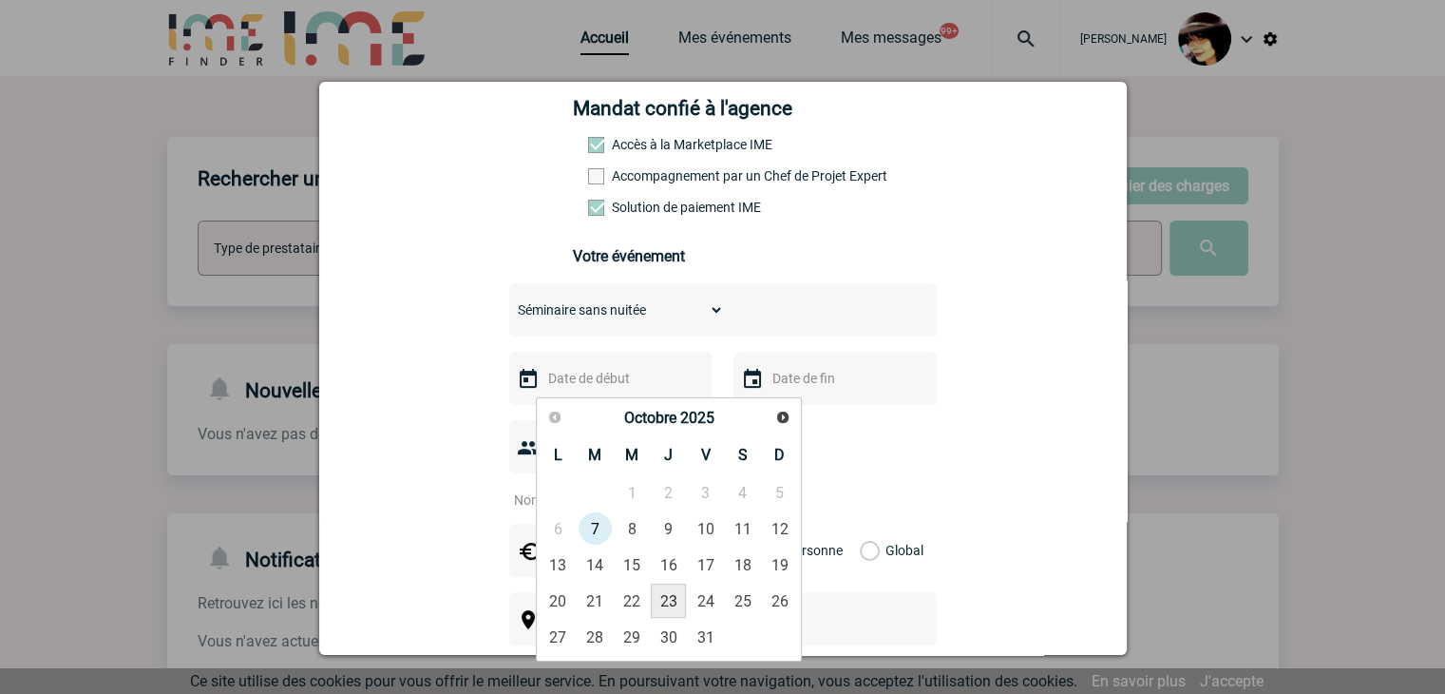
click at [658, 602] on link "23" at bounding box center [668, 600] width 35 height 34
type input "23-10-2025"
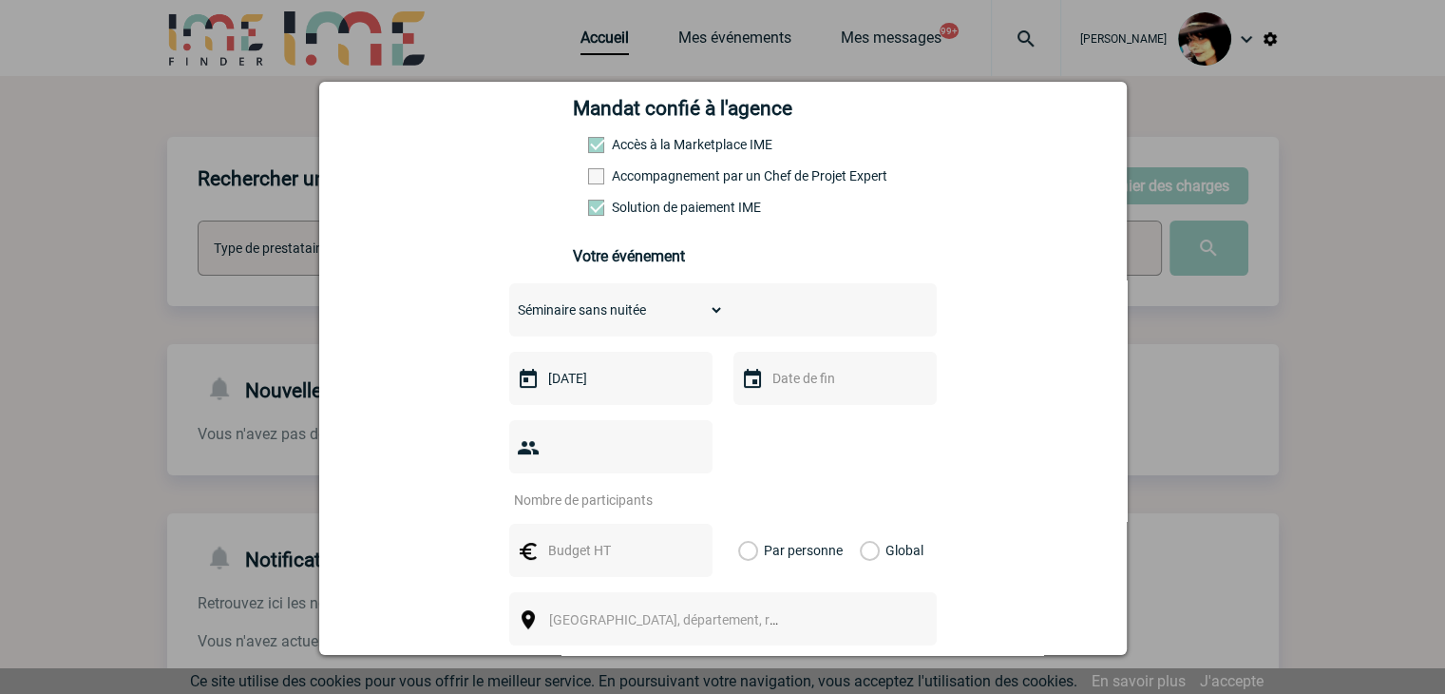
click at [815, 379] on input "text" at bounding box center [833, 378] width 131 height 25
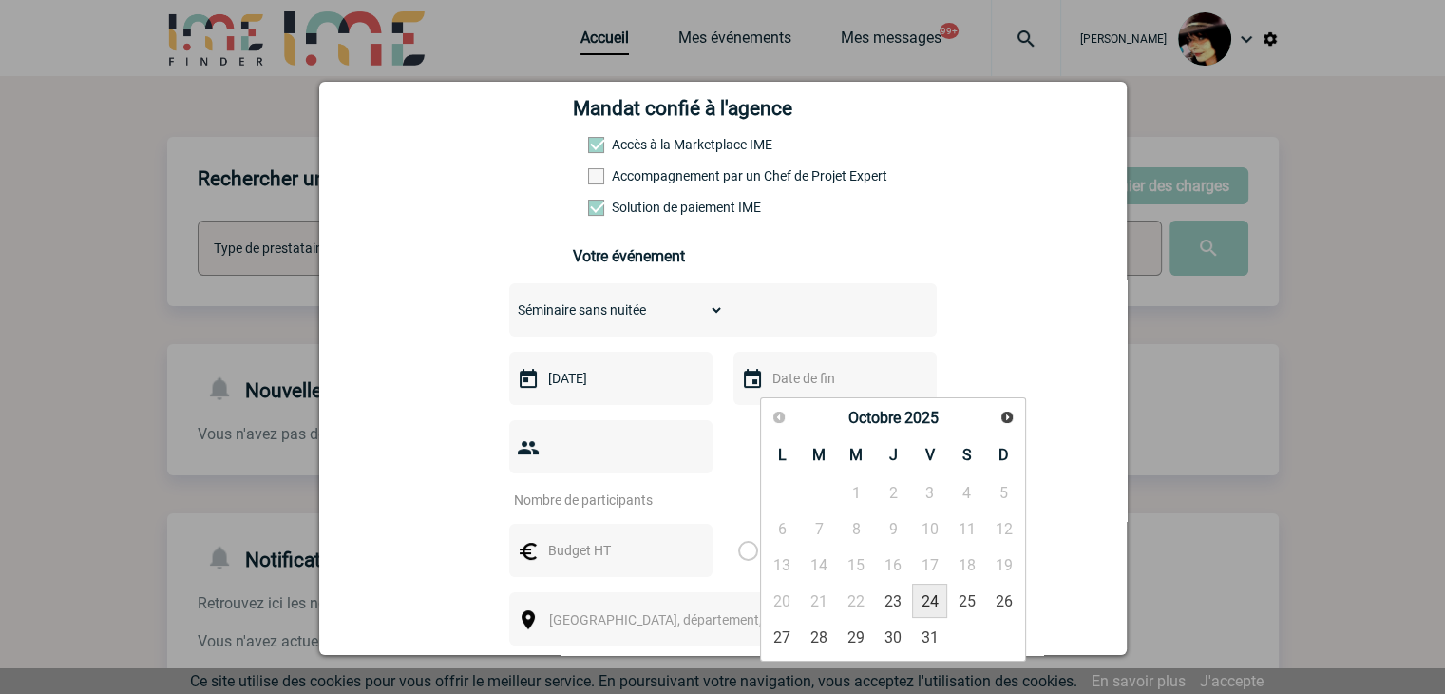
click at [926, 604] on link "24" at bounding box center [929, 600] width 35 height 34
type input "24-10-2025"
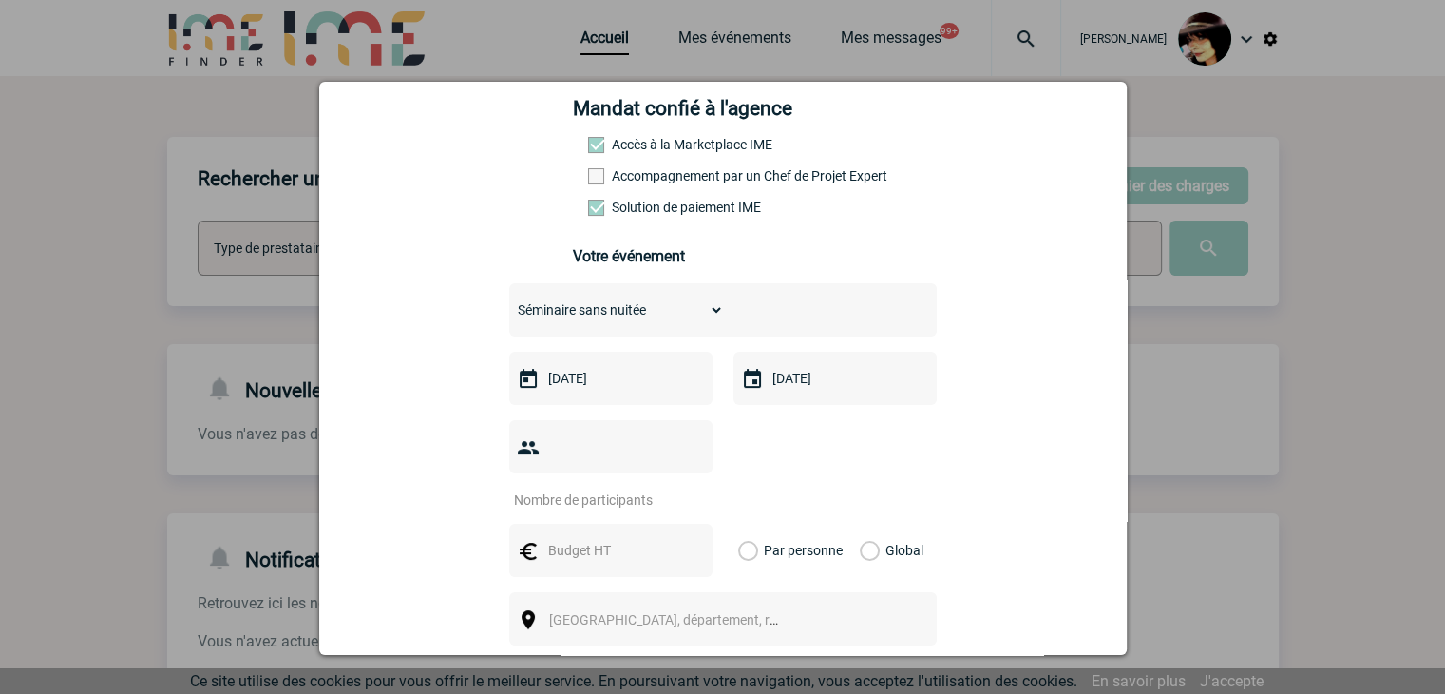
click at [566, 323] on select "Choisissez un type d'évènement Séminaire avec nuitée Séminaire sans nuitée Repa…" at bounding box center [616, 310] width 215 height 27
select select "1"
click at [509, 302] on select "Choisissez un type d'évènement Séminaire avec nuitée Séminaire sans nuitée Repa…" at bounding box center [616, 310] width 215 height 27
click at [566, 488] on input "number" at bounding box center [598, 500] width 179 height 25
type input "14"
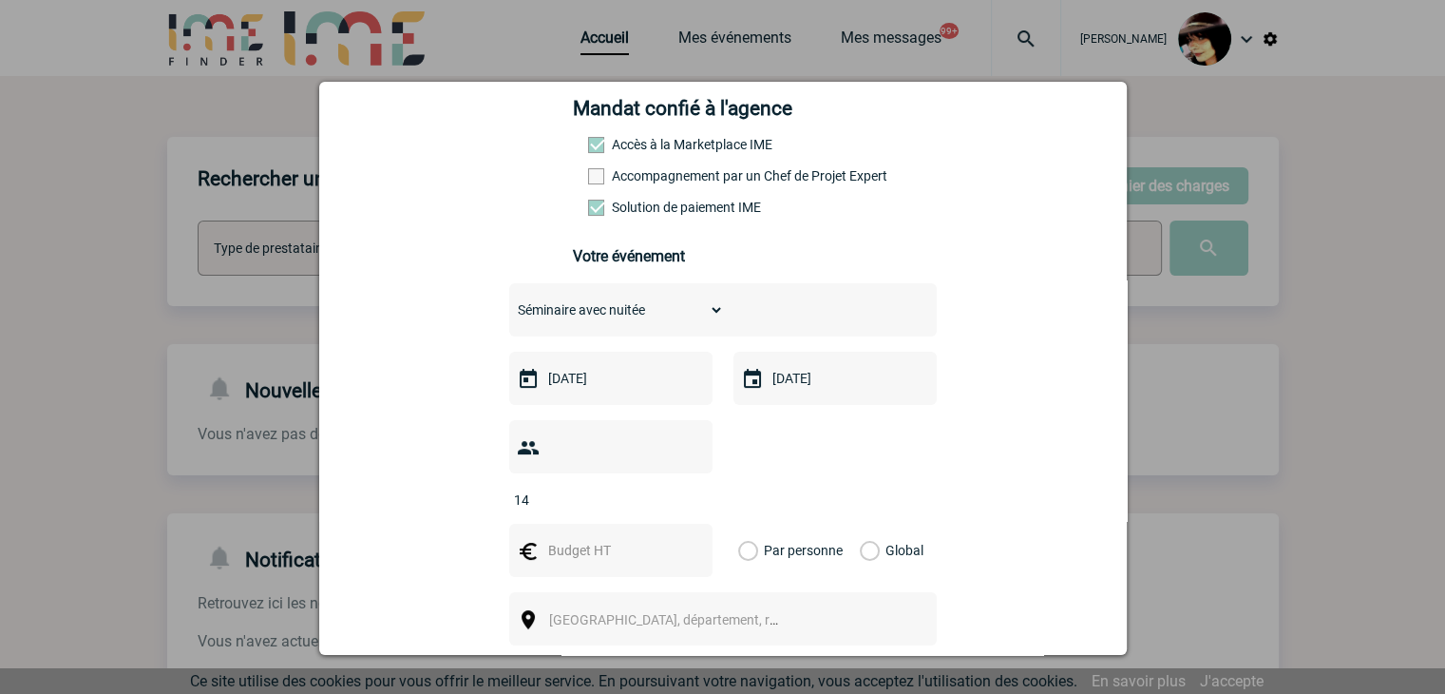
click at [600, 538] on input "text" at bounding box center [609, 550] width 131 height 25
type input "6905"
click at [860, 524] on label "Global" at bounding box center [866, 550] width 12 height 53
click at [0, 0] on input "Global" at bounding box center [0, 0] width 0 height 0
click at [655, 592] on div "[GEOGRAPHIC_DATA], département, région..." at bounding box center [723, 618] width 428 height 53
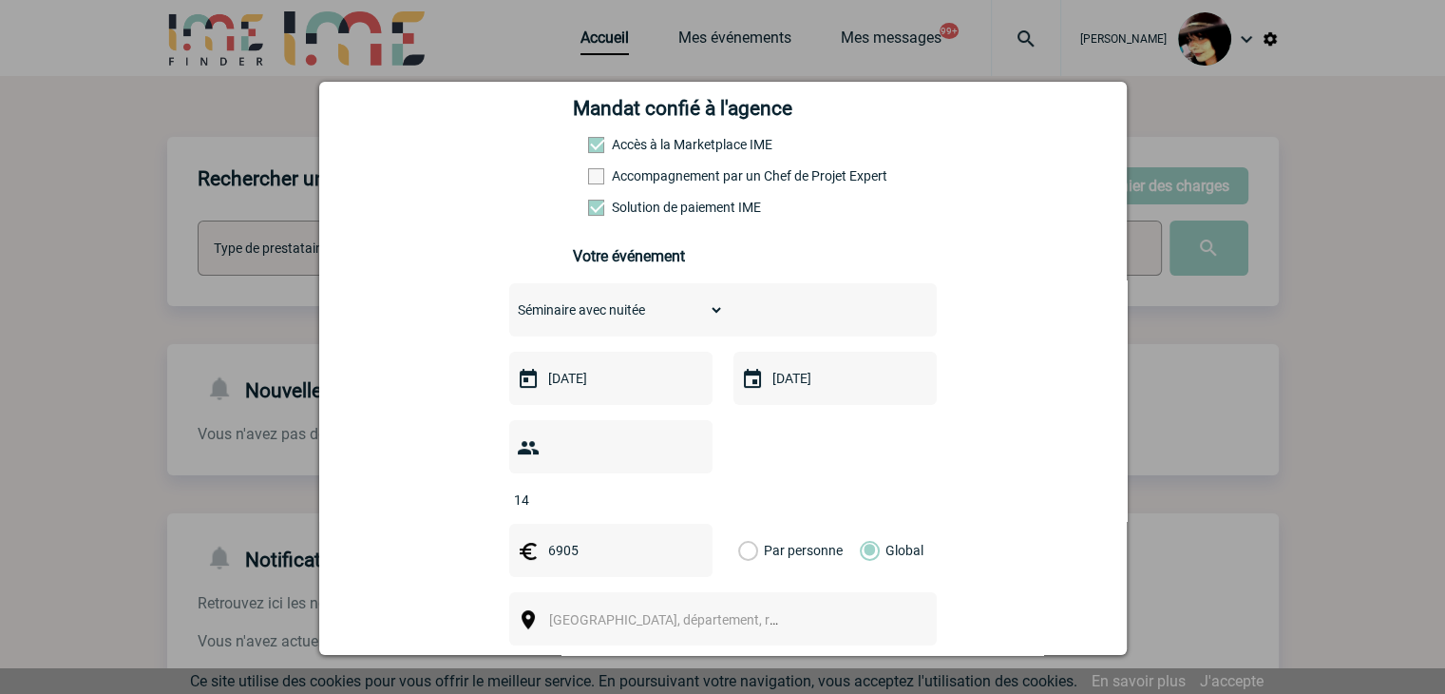
click at [688, 612] on span "[GEOGRAPHIC_DATA], département, région..." at bounding box center [681, 619] width 264 height 15
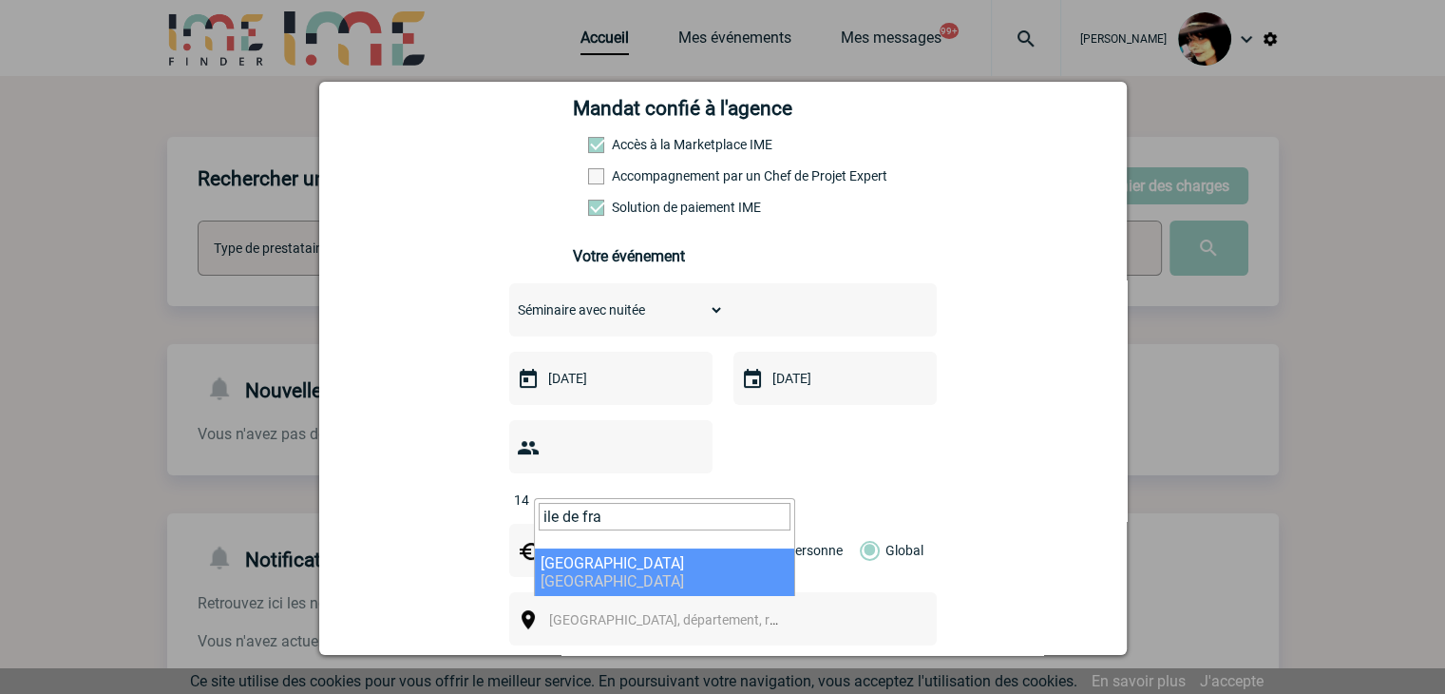
type input "ile de fra"
select select "2"
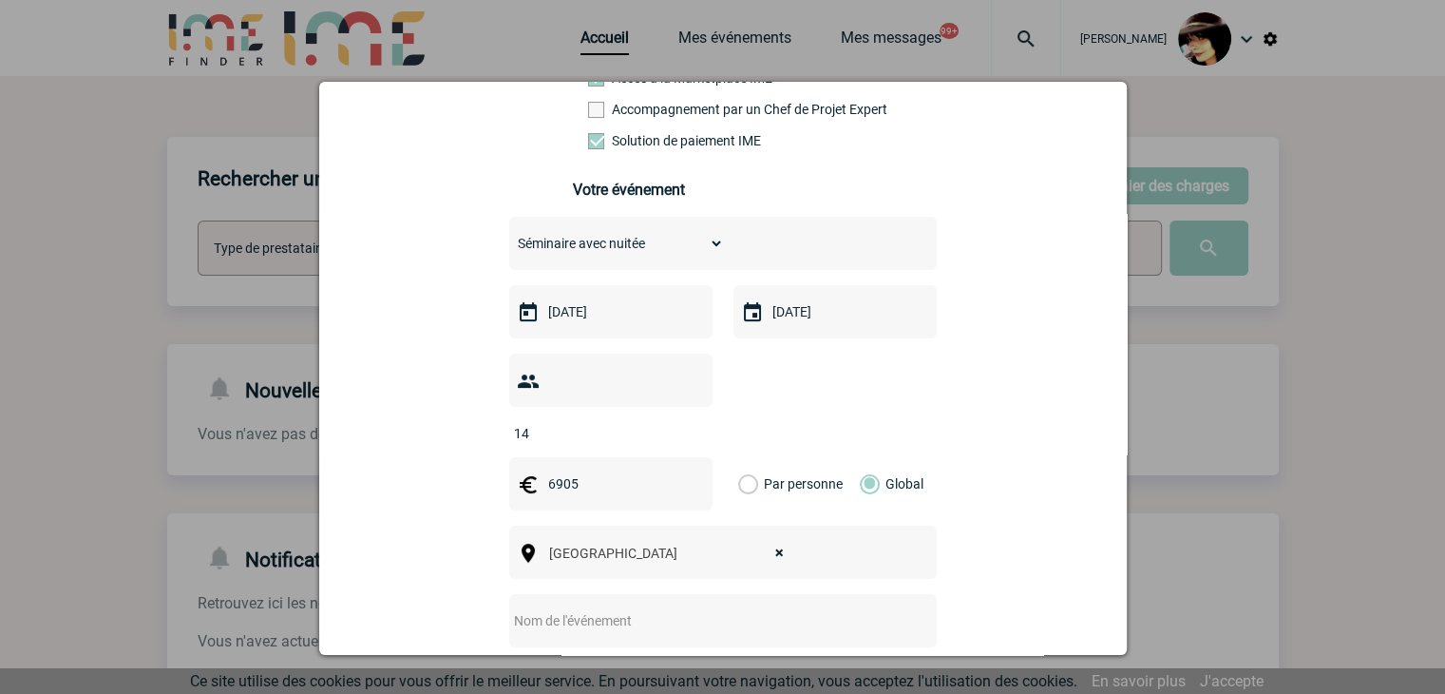
scroll to position [380, 0]
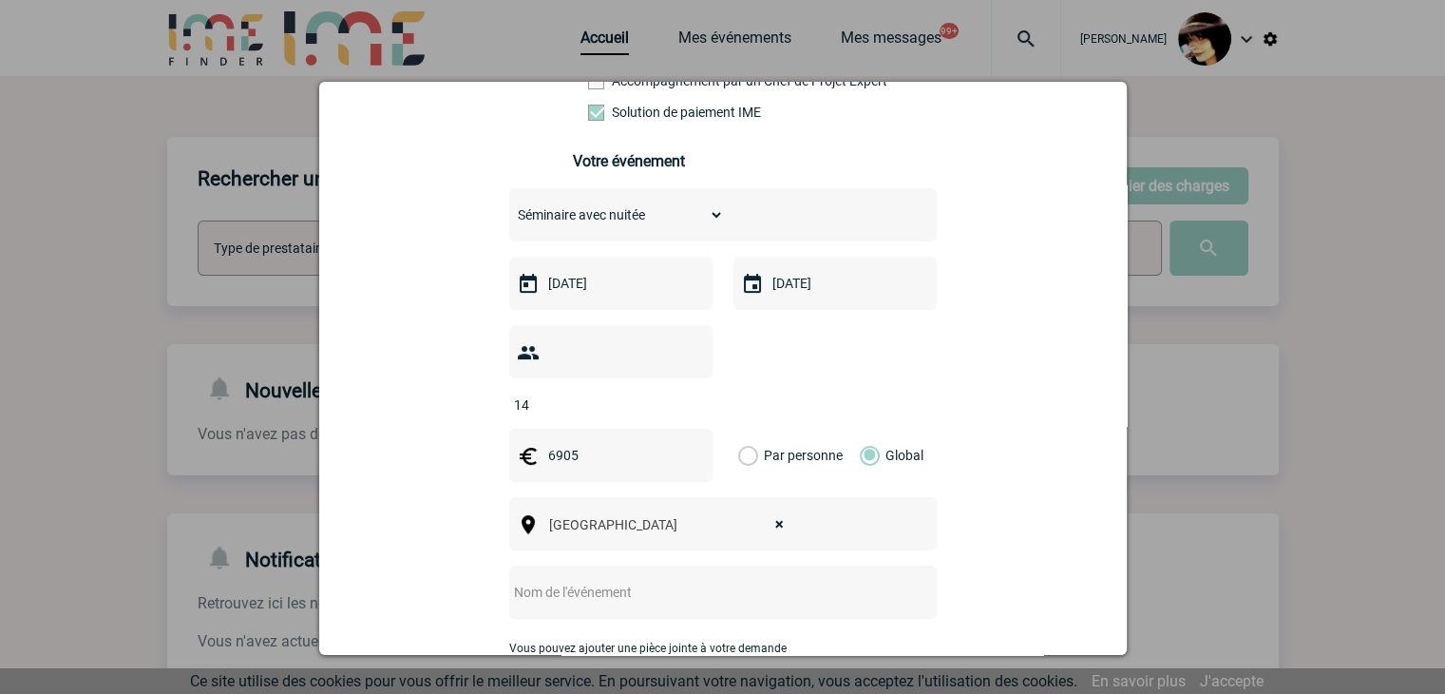
click at [583, 580] on input "text" at bounding box center [697, 592] width 377 height 25
paste input "Devis 23 ET 24 OCTOBRE 2025 - LES GATINES"
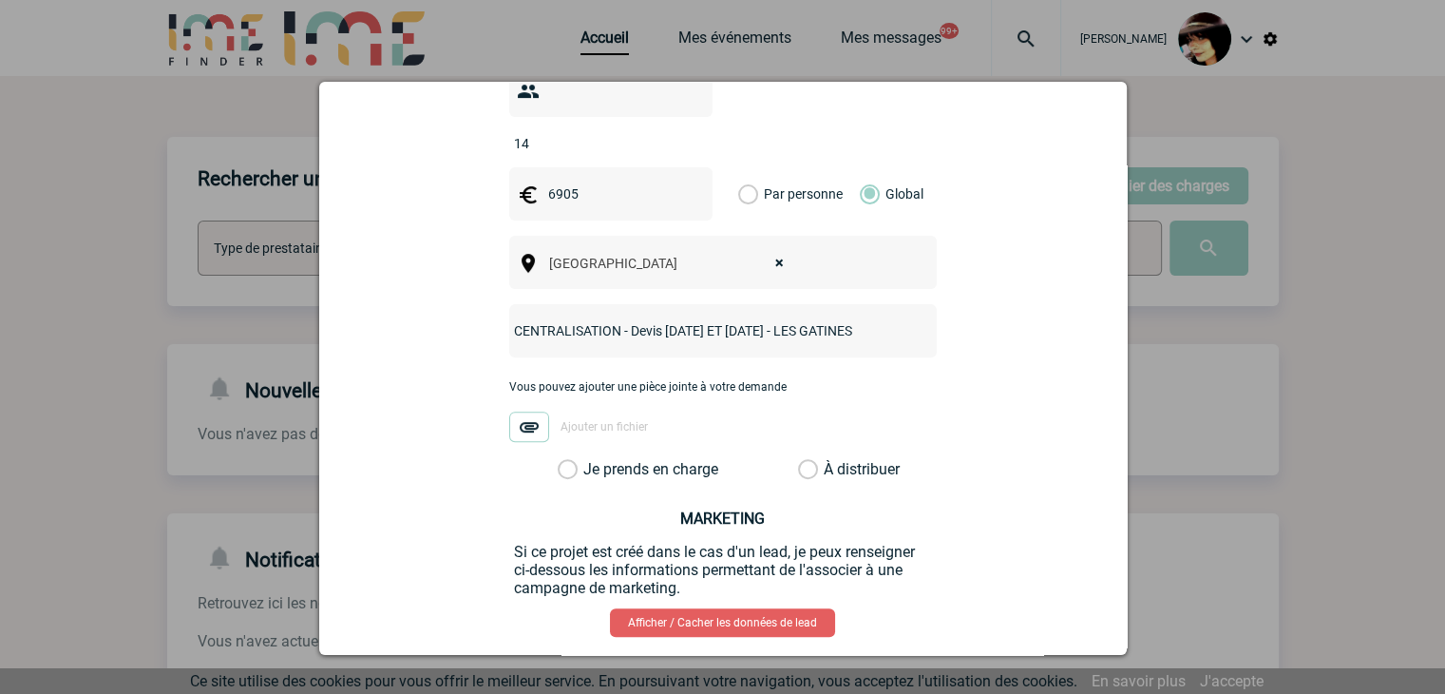
scroll to position [665, 0]
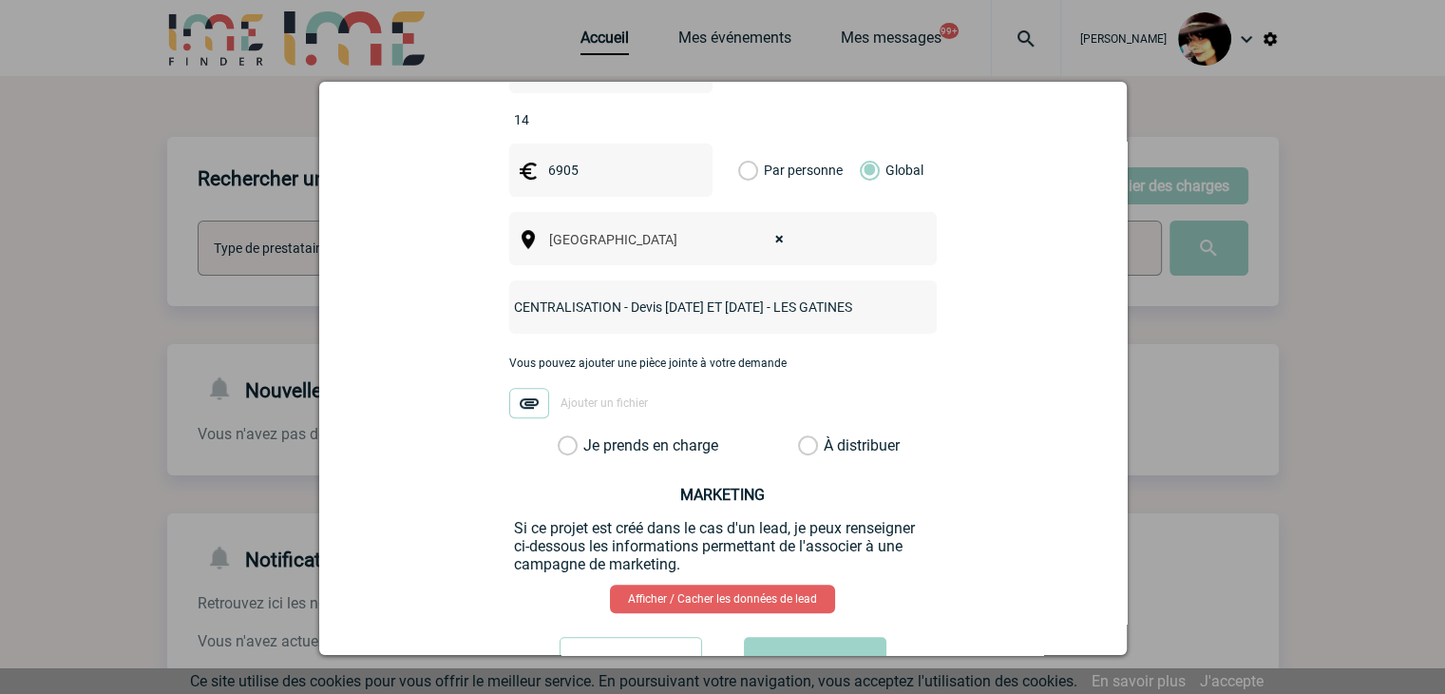
type input "CENTRALISATION - Devis 23 ET 24 OCTOBRE 2025 - LES GATINES"
click at [806, 436] on label "À distribuer" at bounding box center [808, 445] width 20 height 19
click at [0, 0] on input "À distribuer" at bounding box center [0, 0] width 0 height 0
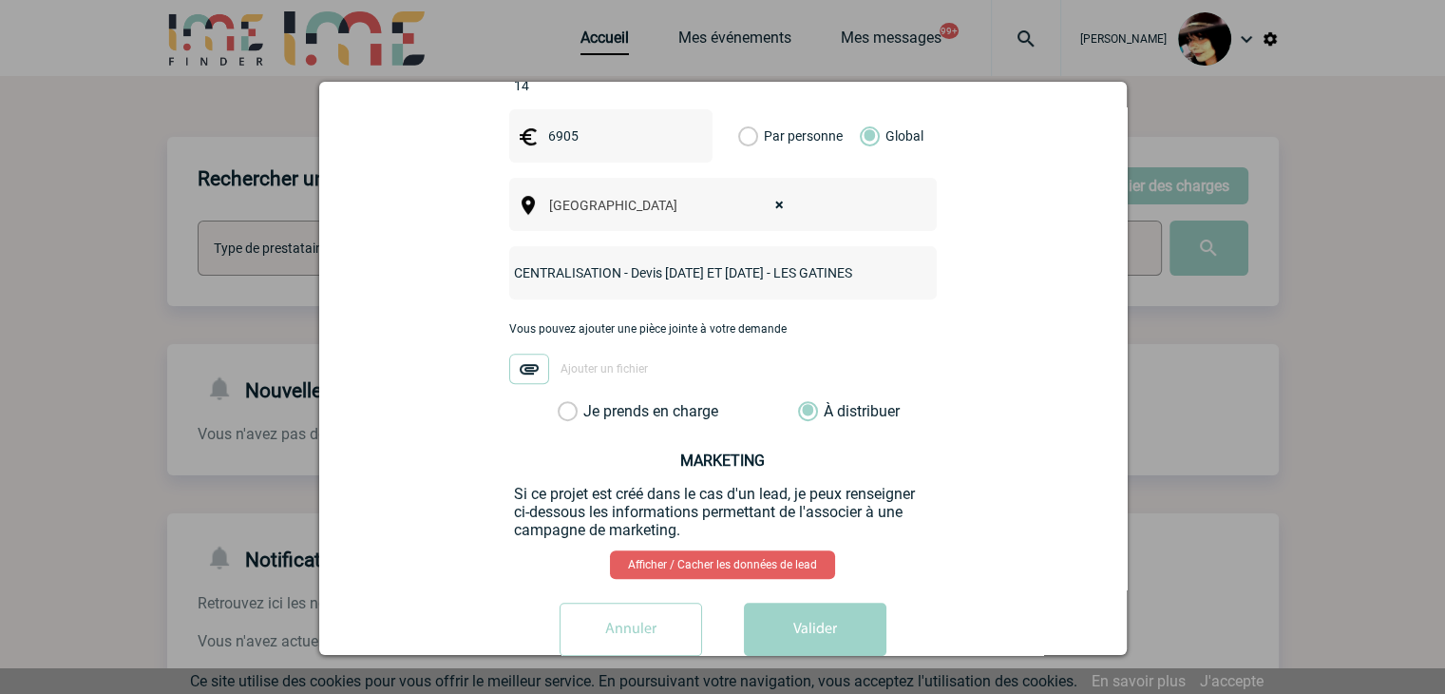
scroll to position [715, 0]
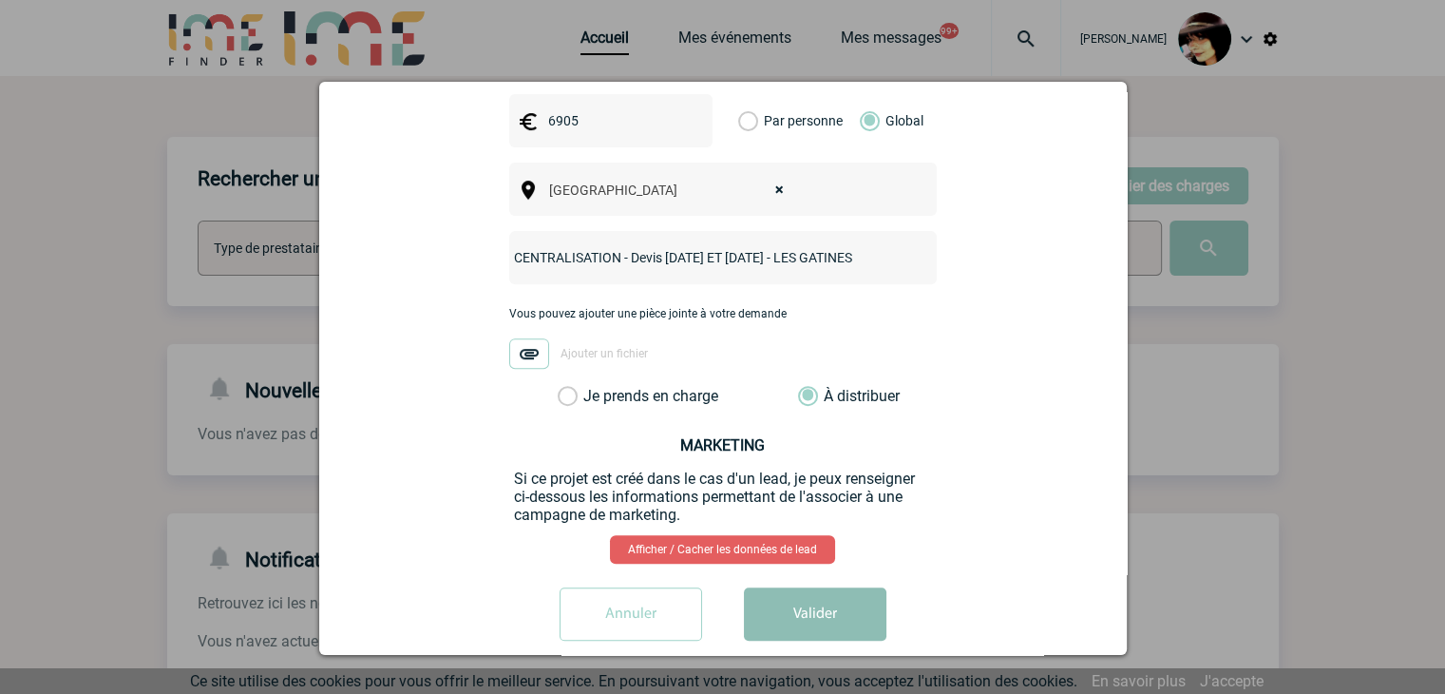
click at [794, 587] on button "Valider" at bounding box center [815, 613] width 143 height 53
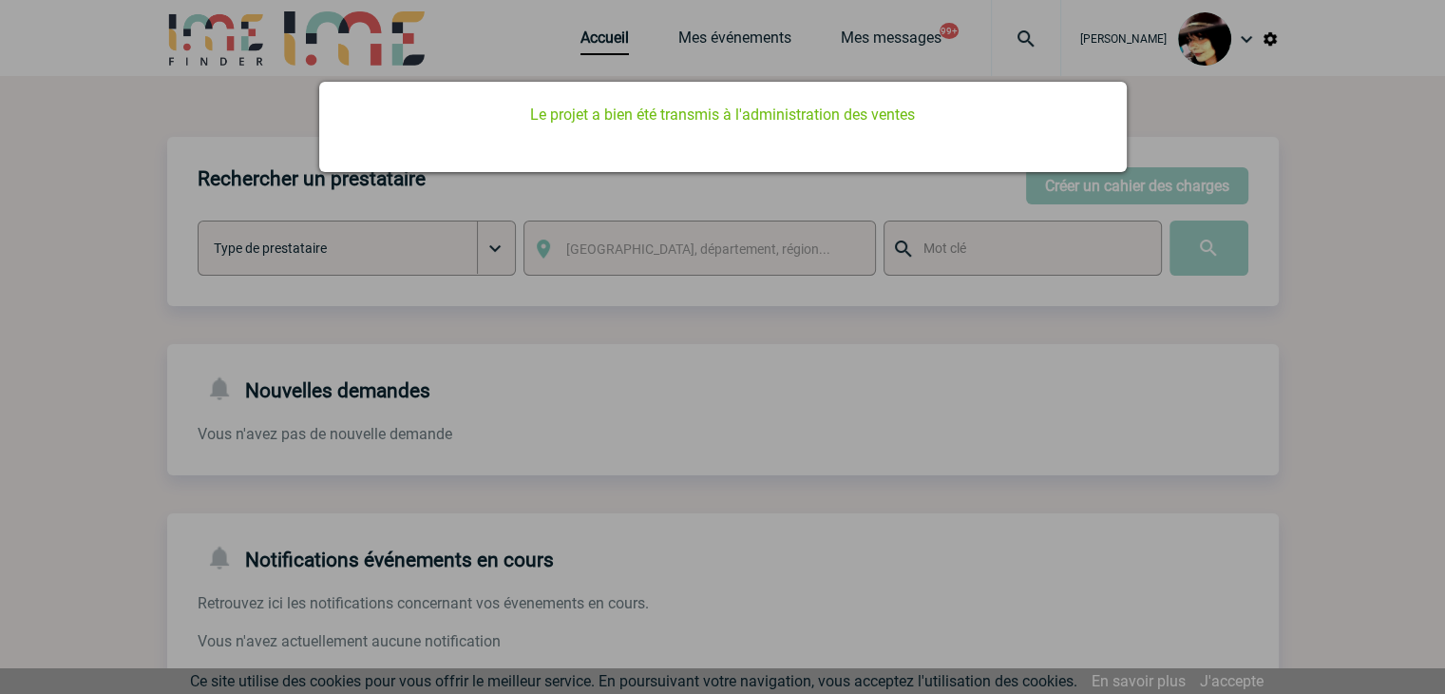
scroll to position [0, 0]
drag, startPoint x: 683, startPoint y: 414, endPoint x: 667, endPoint y: 250, distance: 165.2
click at [684, 411] on div at bounding box center [722, 347] width 1445 height 694
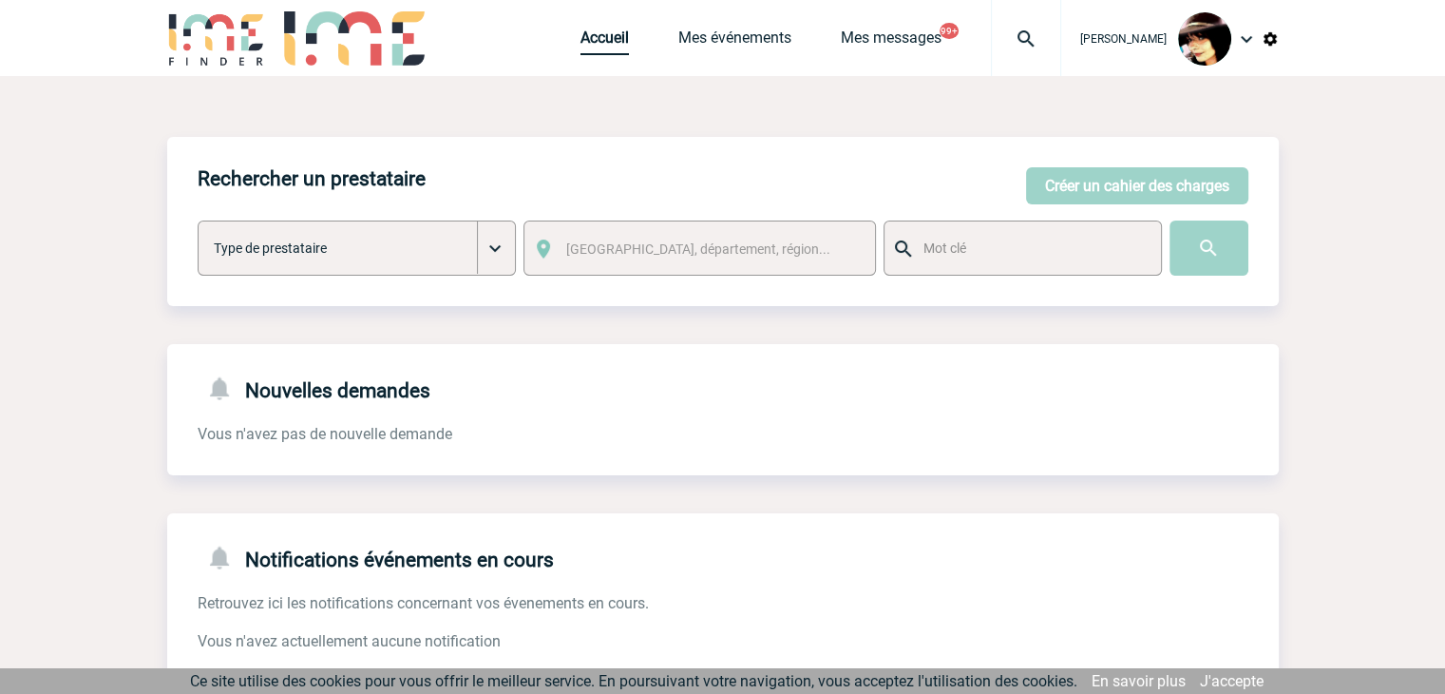
click at [585, 42] on link "Accueil" at bounding box center [605, 42] width 48 height 27
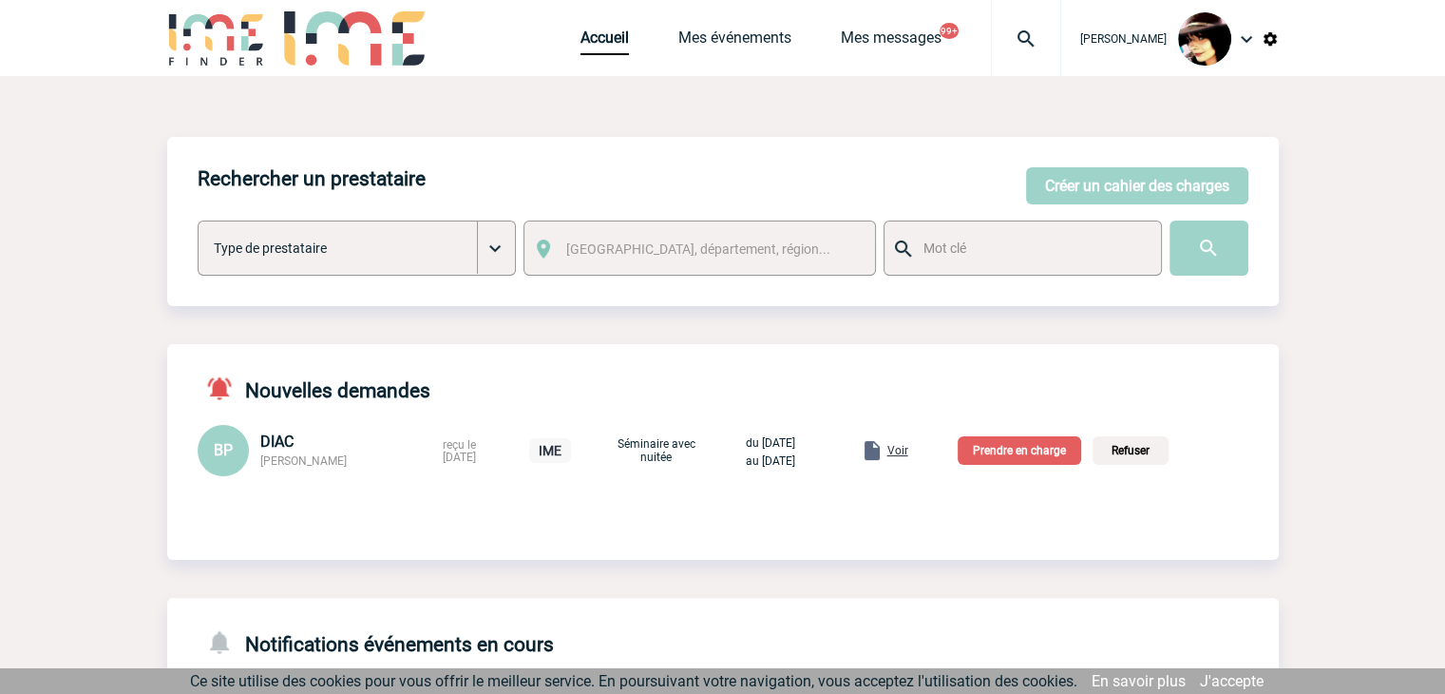
click at [909, 453] on span "Voir" at bounding box center [898, 450] width 21 height 13
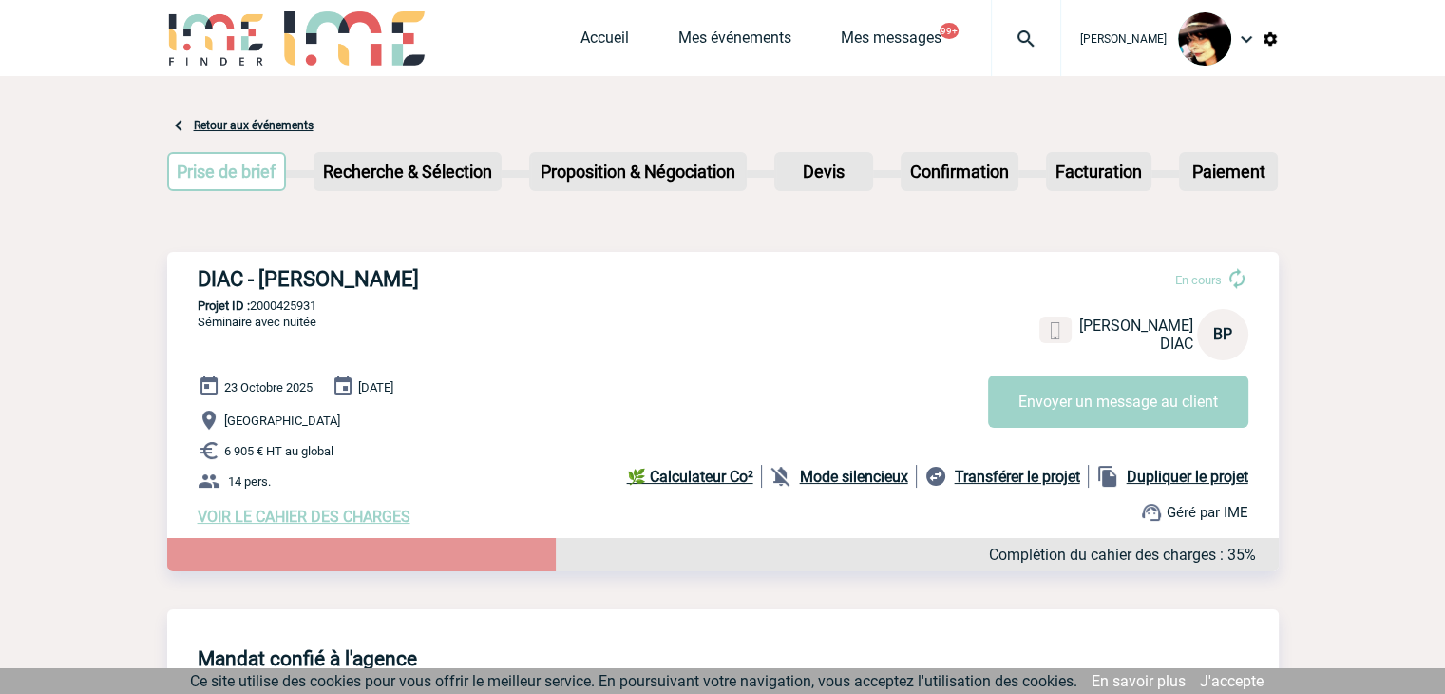
click at [595, 39] on link "Accueil" at bounding box center [605, 42] width 48 height 27
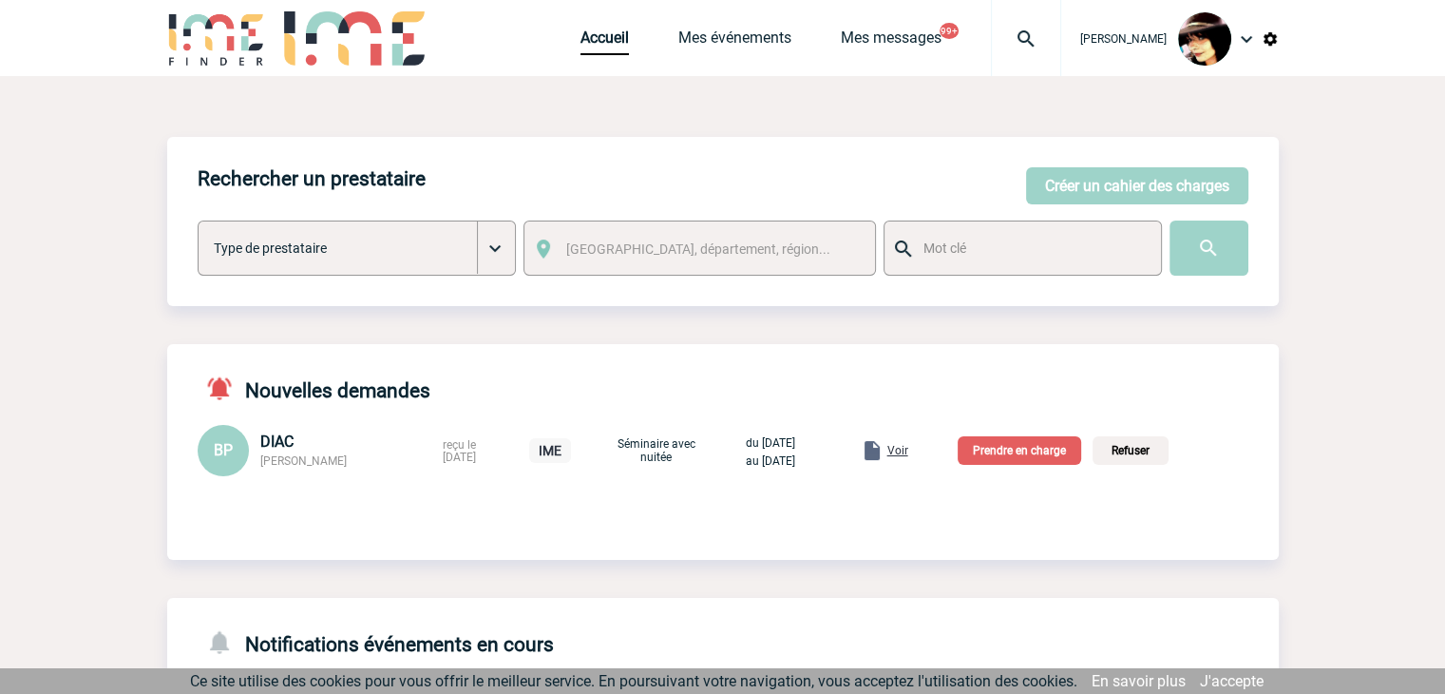
click at [1018, 449] on p "Prendre en charge" at bounding box center [1020, 450] width 124 height 29
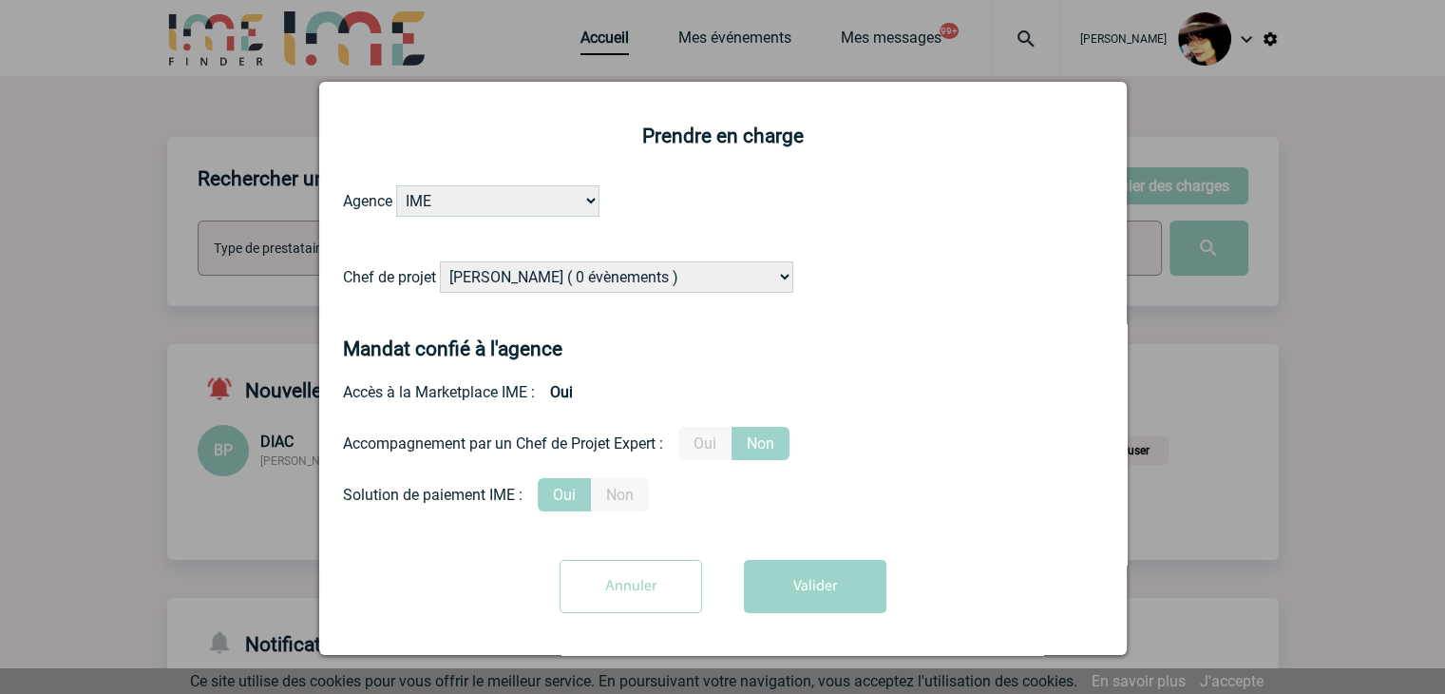
click at [584, 284] on select "[PERSON_NAME] ( 0 évènements ) [PERSON_NAME] ( 201 évènements ) [PERSON_NAME] (…" at bounding box center [617, 276] width 354 height 31
select select "131347"
click at [618, 286] on select "[PERSON_NAME] ( 0 évènements ) [PERSON_NAME] ( 201 évènements ) [PERSON_NAME] (…" at bounding box center [617, 276] width 354 height 31
click at [813, 585] on button "Valider" at bounding box center [815, 586] width 143 height 53
